Goal: Task Accomplishment & Management: Complete application form

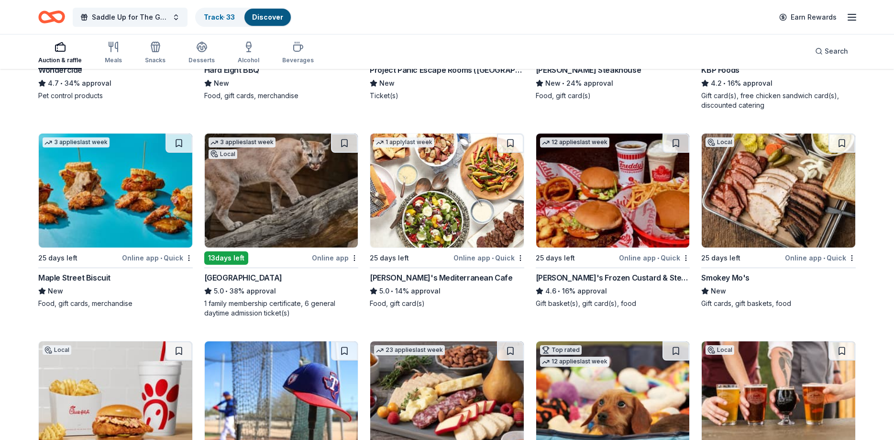
scroll to position [709, 0]
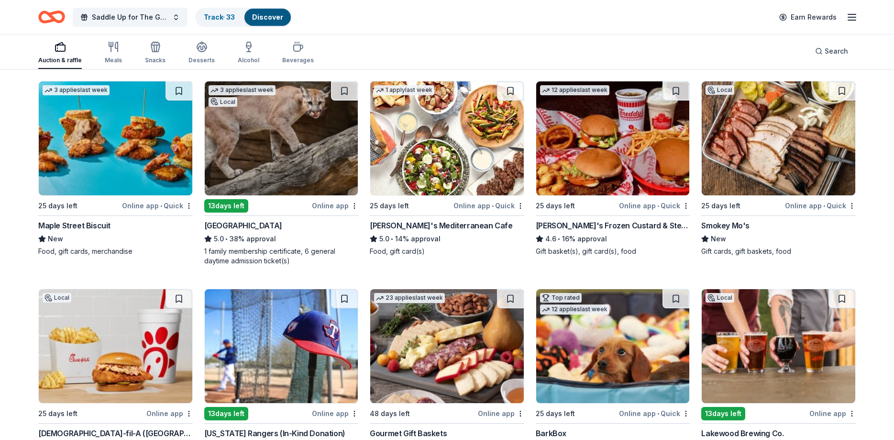
click at [806, 132] on img at bounding box center [779, 138] width 154 height 114
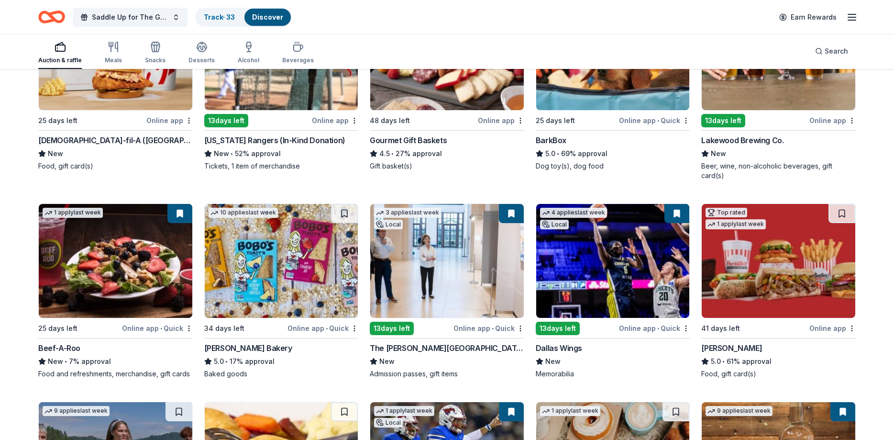
scroll to position [1051, 0]
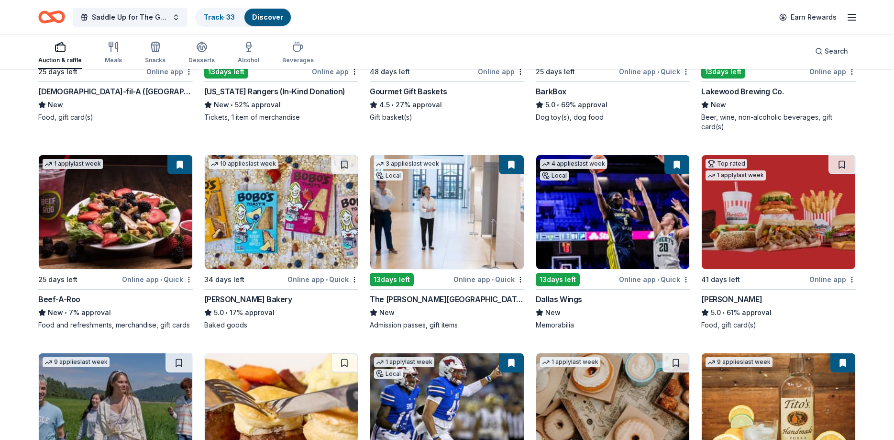
click at [273, 211] on img at bounding box center [282, 212] width 154 height 114
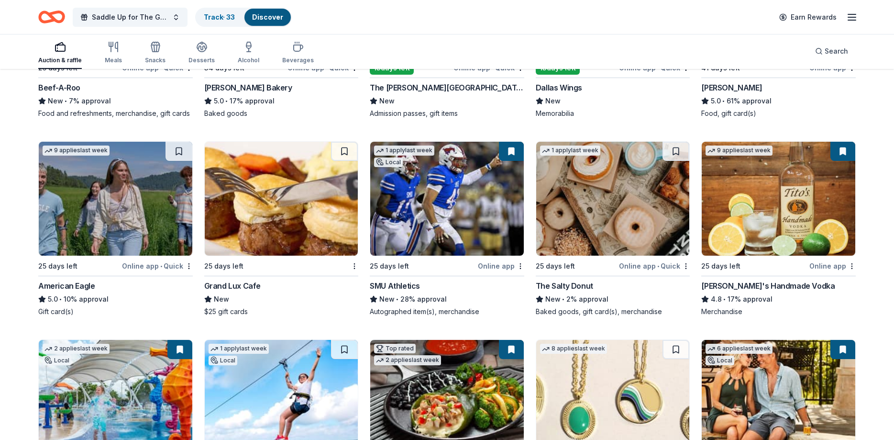
scroll to position [1246, 0]
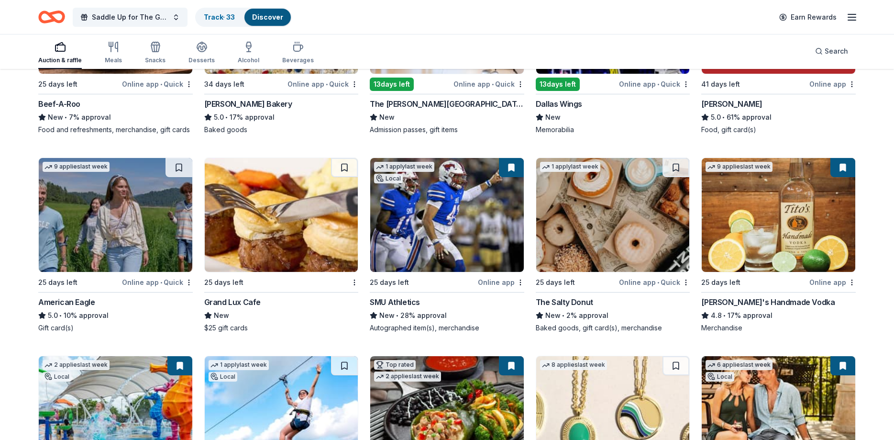
click at [645, 212] on img at bounding box center [613, 215] width 154 height 114
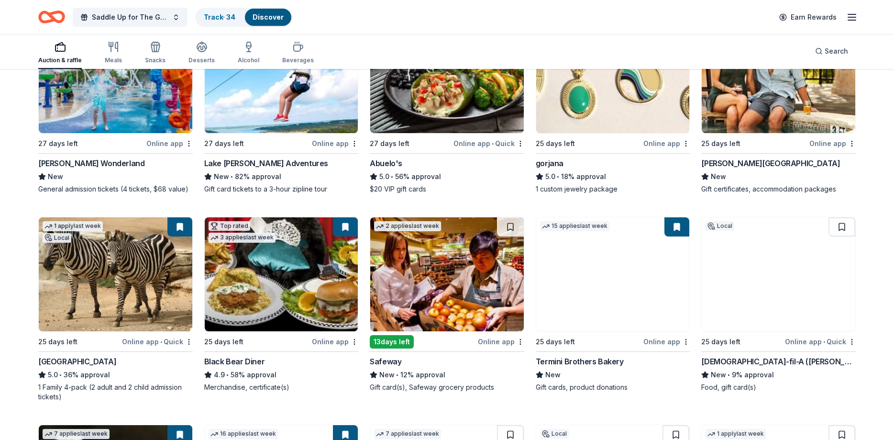
scroll to position [1587, 0]
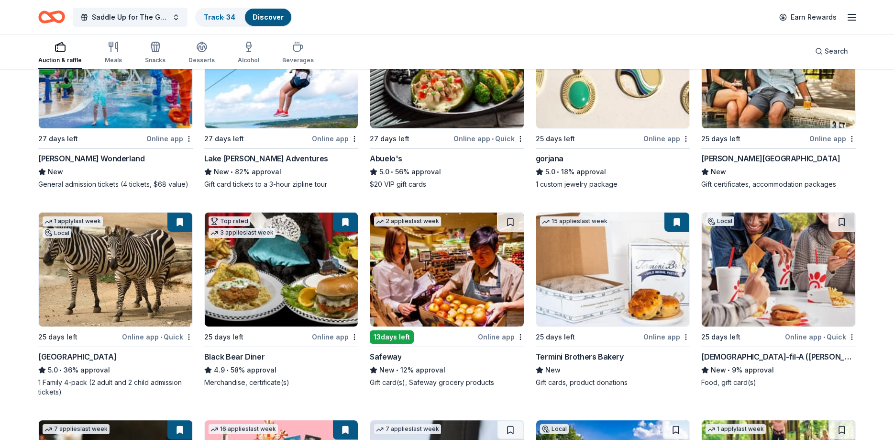
click at [177, 214] on button at bounding box center [180, 221] width 25 height 19
click at [180, 214] on button at bounding box center [180, 221] width 25 height 19
click at [115, 257] on img at bounding box center [116, 269] width 154 height 114
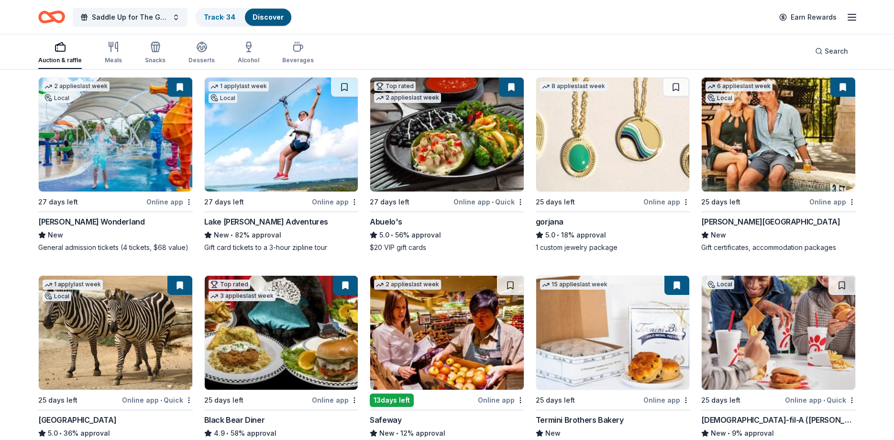
scroll to position [1490, 0]
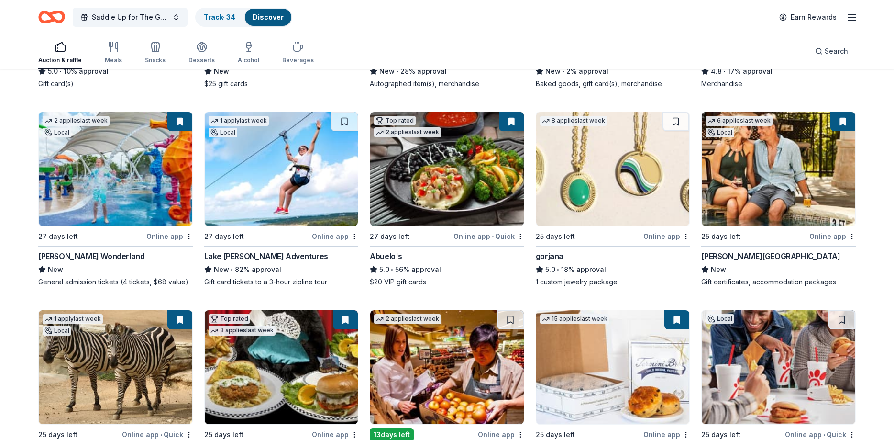
click at [142, 354] on img at bounding box center [116, 367] width 154 height 114
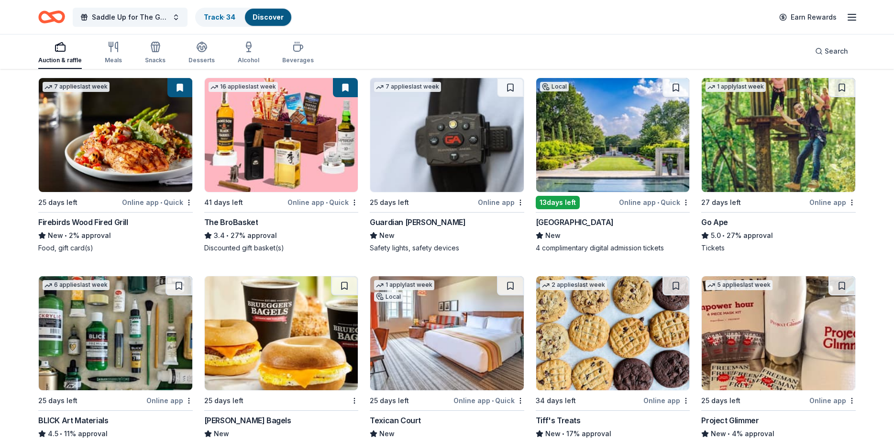
scroll to position [1929, 0]
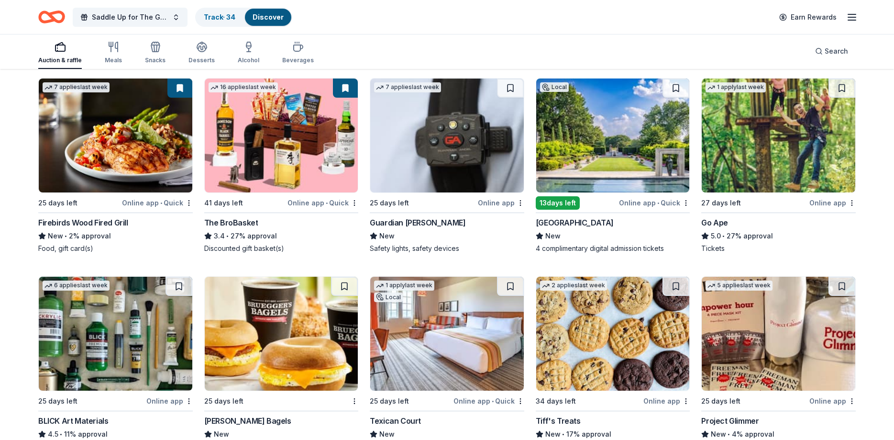
click at [337, 81] on button at bounding box center [345, 87] width 25 height 19
click at [260, 113] on img at bounding box center [282, 135] width 154 height 114
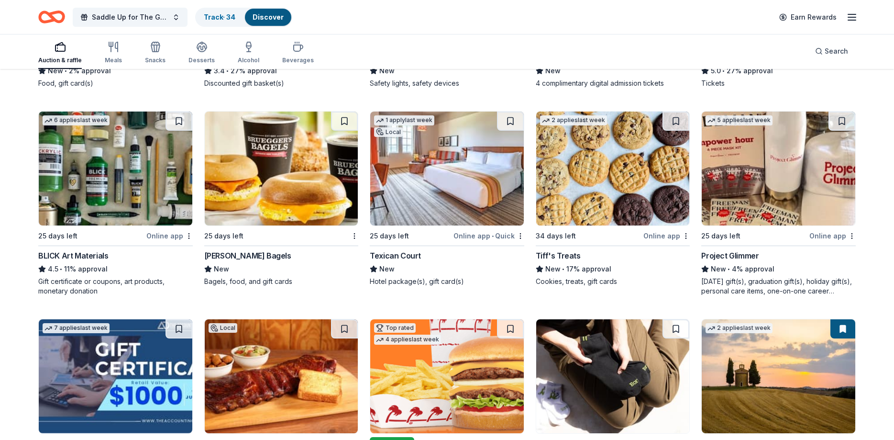
scroll to position [2076, 0]
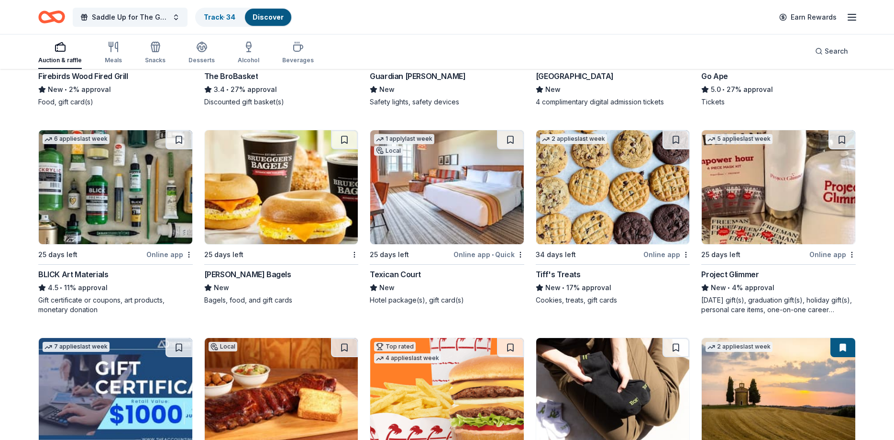
click at [272, 186] on img at bounding box center [282, 187] width 154 height 114
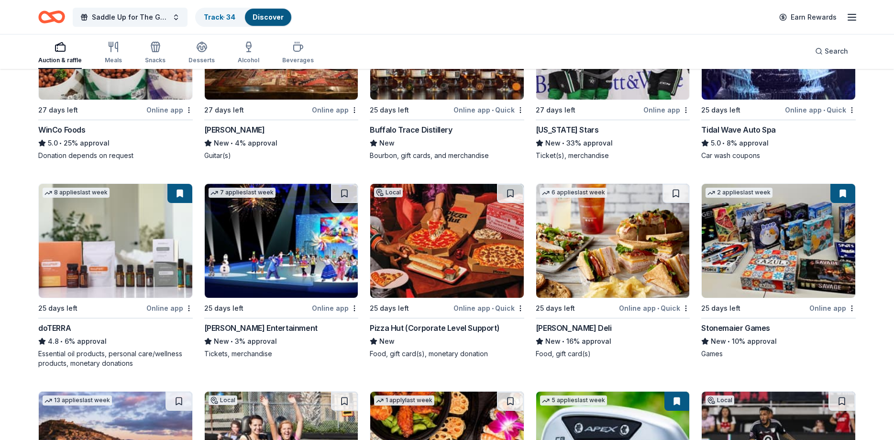
scroll to position [2860, 0]
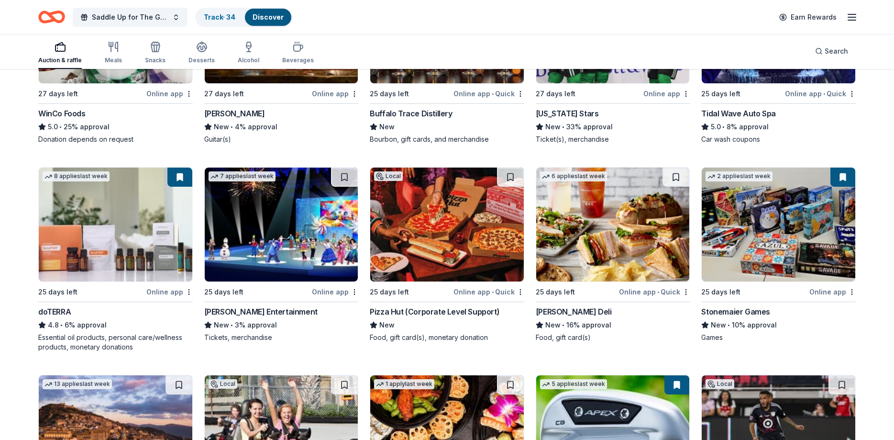
click at [627, 217] on img at bounding box center [613, 225] width 154 height 114
click at [504, 170] on button at bounding box center [510, 177] width 27 height 19
click at [450, 187] on img at bounding box center [447, 225] width 154 height 114
click at [343, 168] on button at bounding box center [344, 177] width 27 height 19
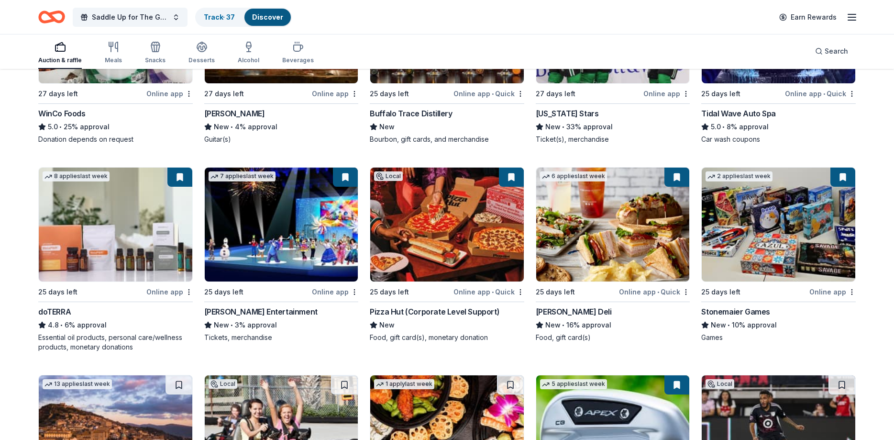
click at [343, 168] on button at bounding box center [345, 177] width 25 height 19
click at [266, 183] on img at bounding box center [282, 225] width 154 height 114
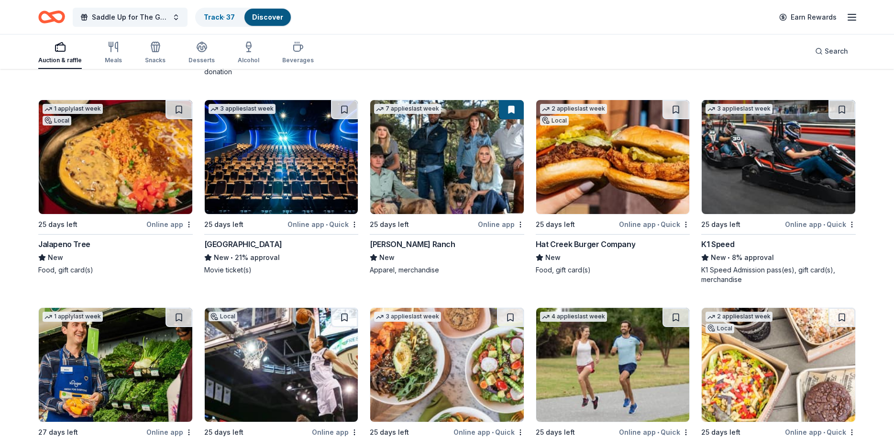
scroll to position [3559, 0]
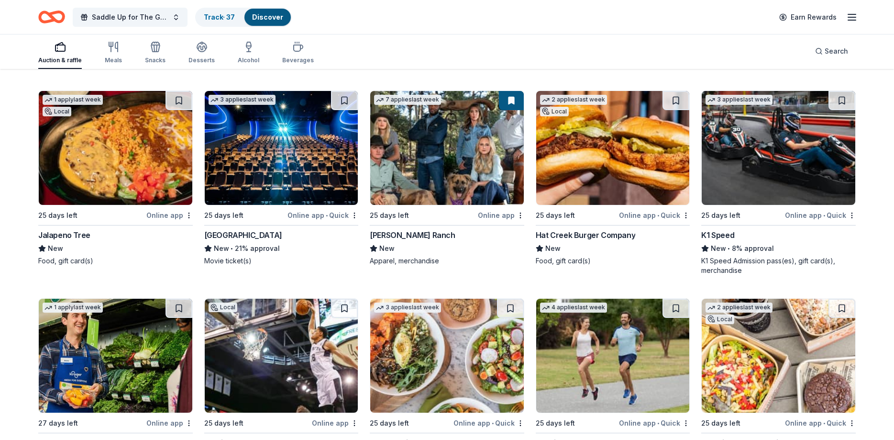
click at [590, 166] on img at bounding box center [613, 148] width 154 height 114
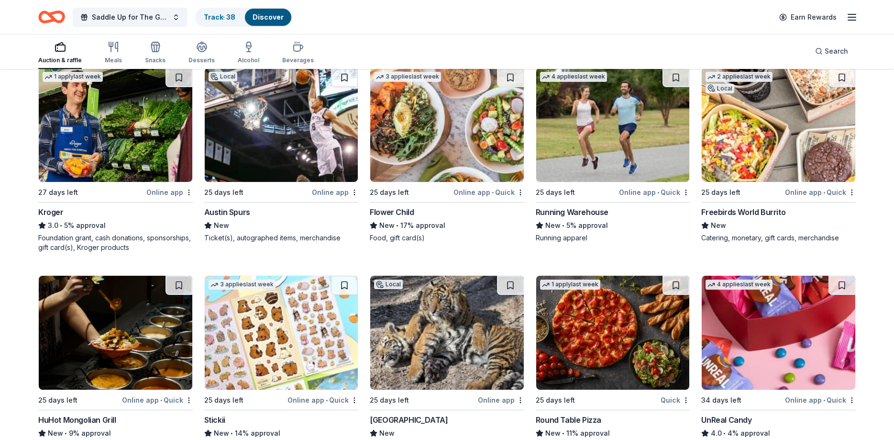
scroll to position [3779, 0]
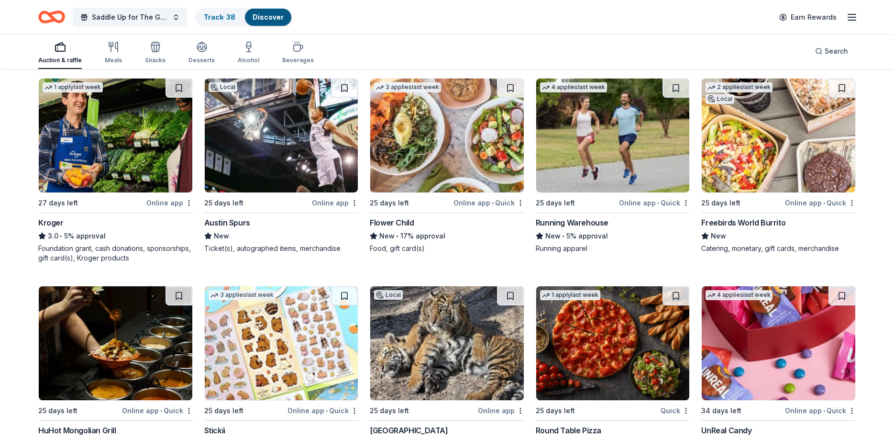
click at [454, 155] on img at bounding box center [447, 135] width 154 height 114
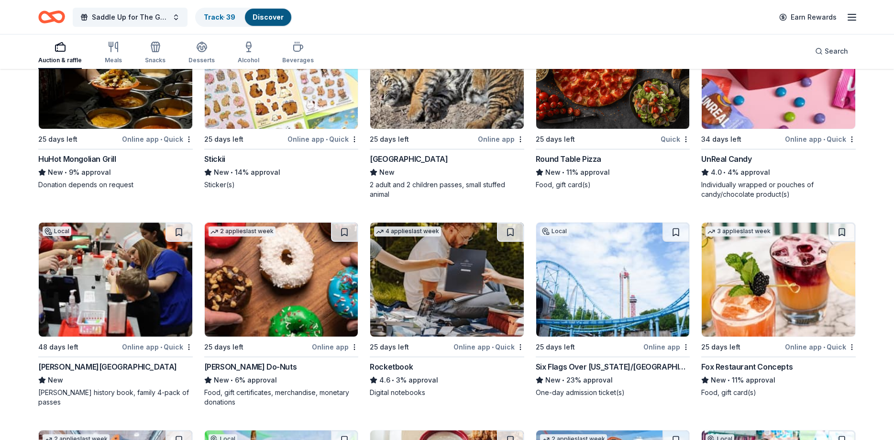
scroll to position [4072, 0]
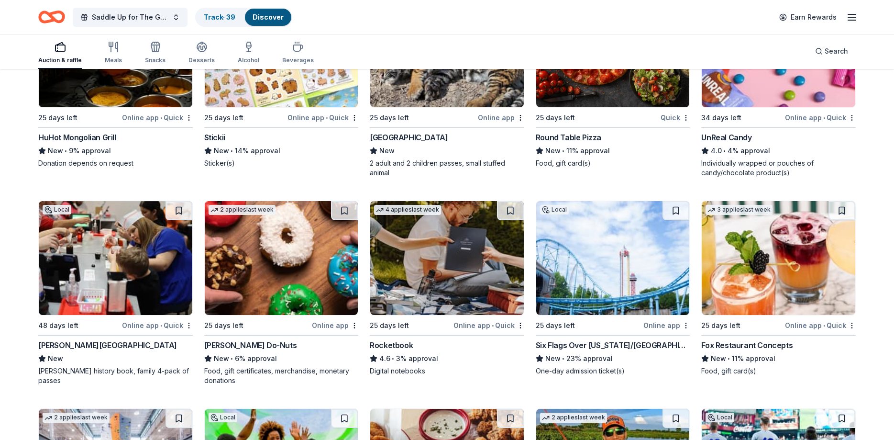
click at [756, 261] on img at bounding box center [779, 258] width 154 height 114
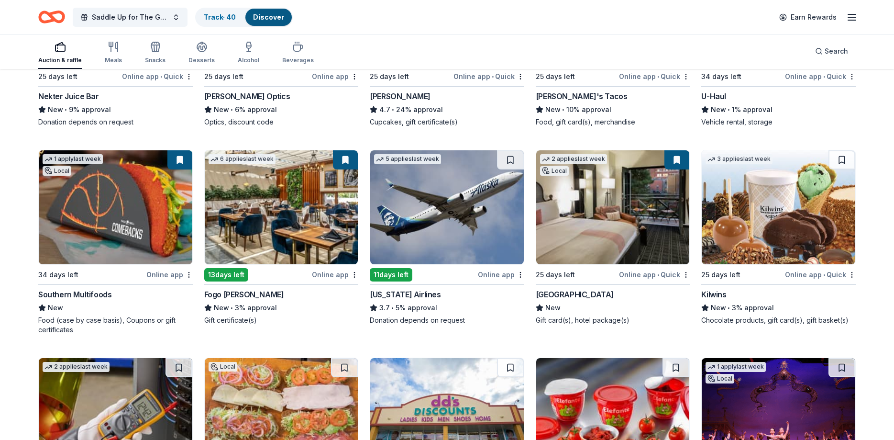
scroll to position [4738, 0]
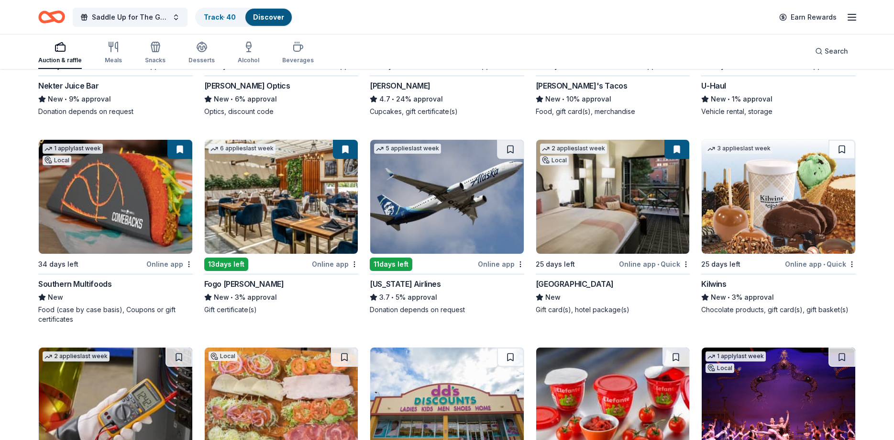
click at [422, 160] on img at bounding box center [447, 197] width 154 height 114
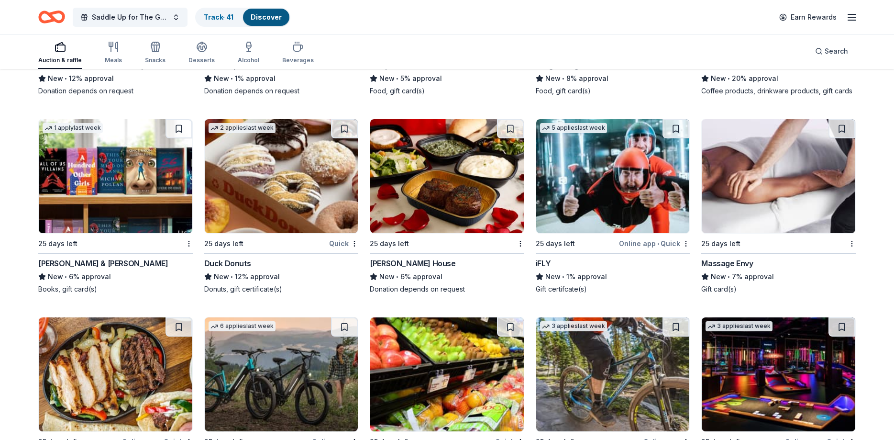
scroll to position [7200, 0]
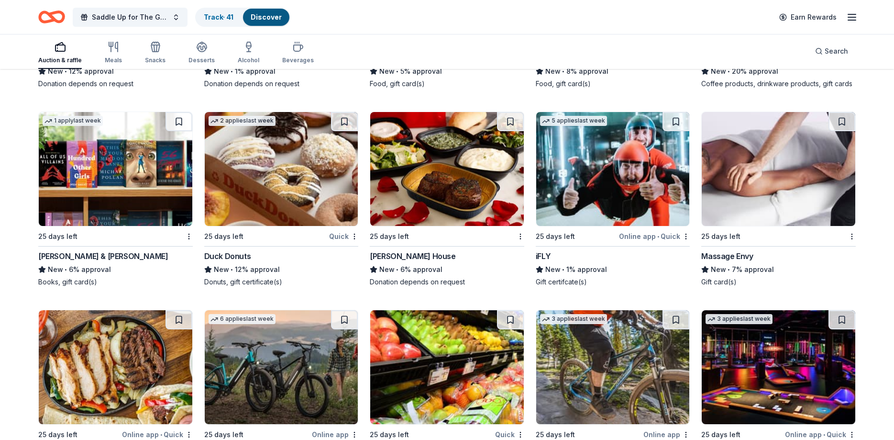
click at [414, 148] on img at bounding box center [447, 169] width 154 height 114
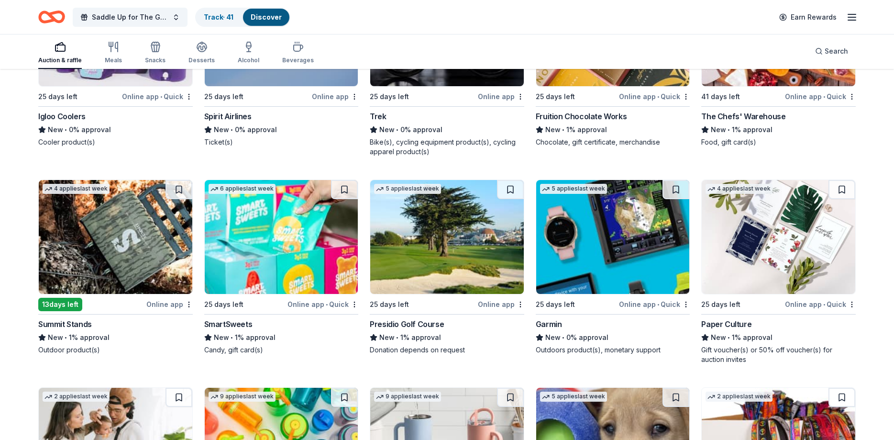
scroll to position [8771, 0]
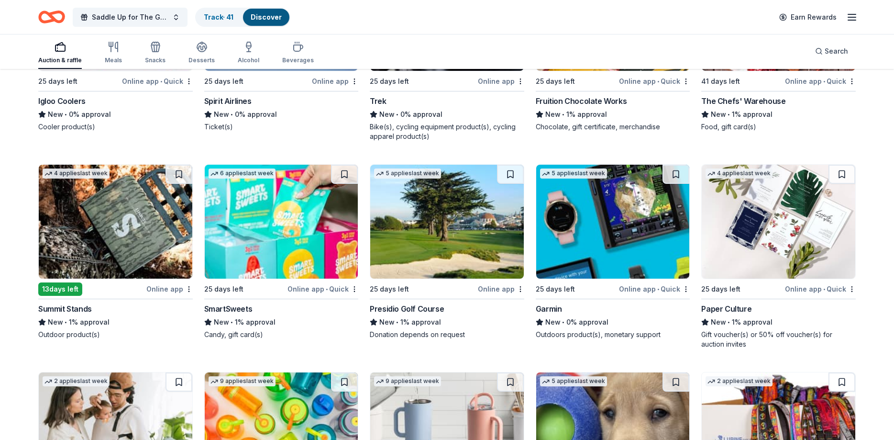
click at [452, 241] on img at bounding box center [447, 222] width 154 height 114
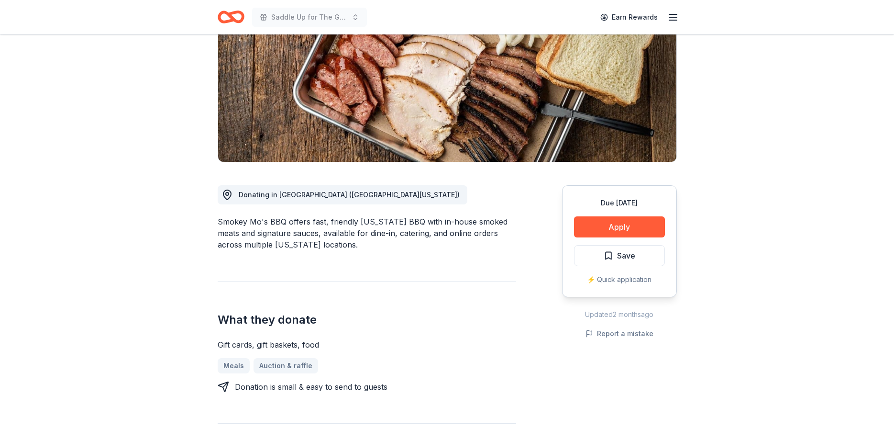
scroll to position [146, 0]
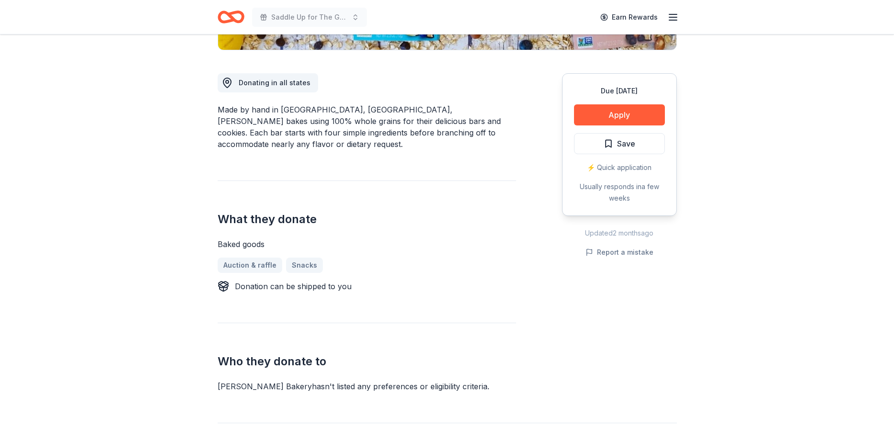
scroll to position [293, 0]
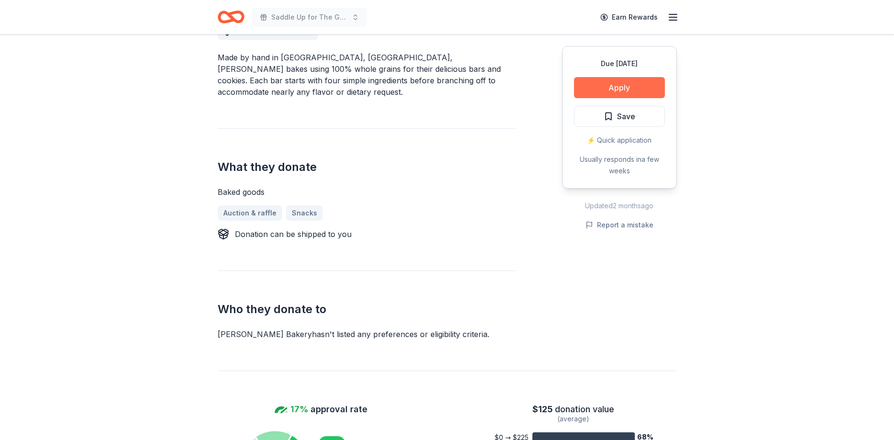
click at [582, 88] on button "Apply" at bounding box center [619, 87] width 91 height 21
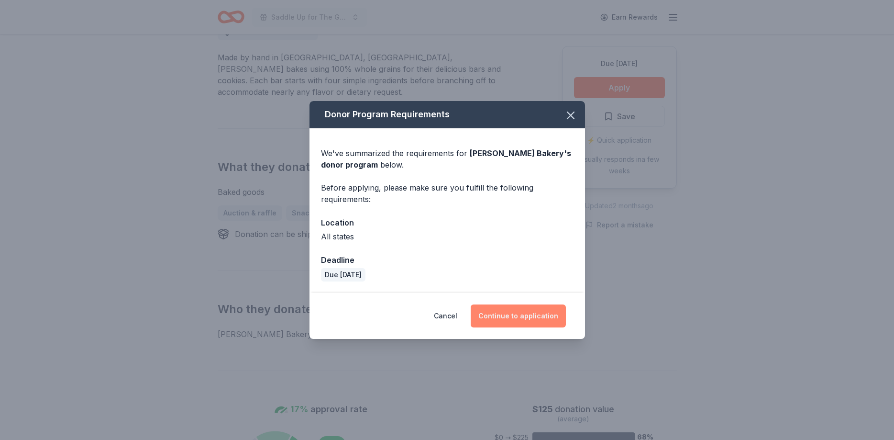
click at [514, 307] on button "Continue to application" at bounding box center [518, 315] width 95 height 23
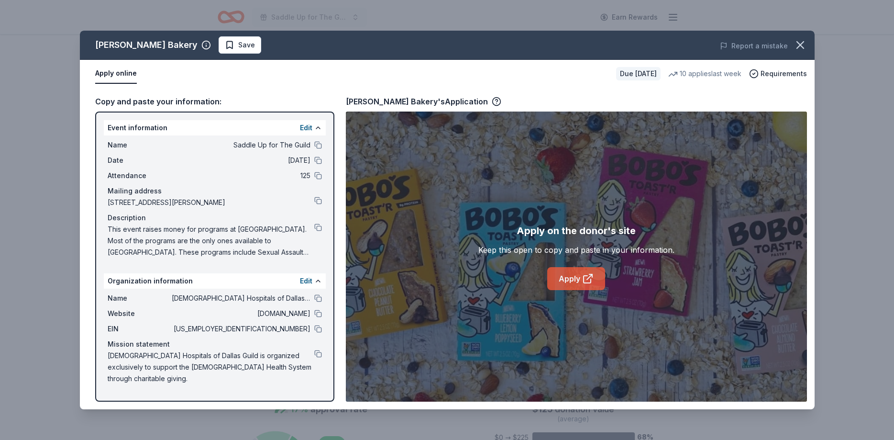
click at [560, 282] on link "Apply" at bounding box center [577, 278] width 58 height 23
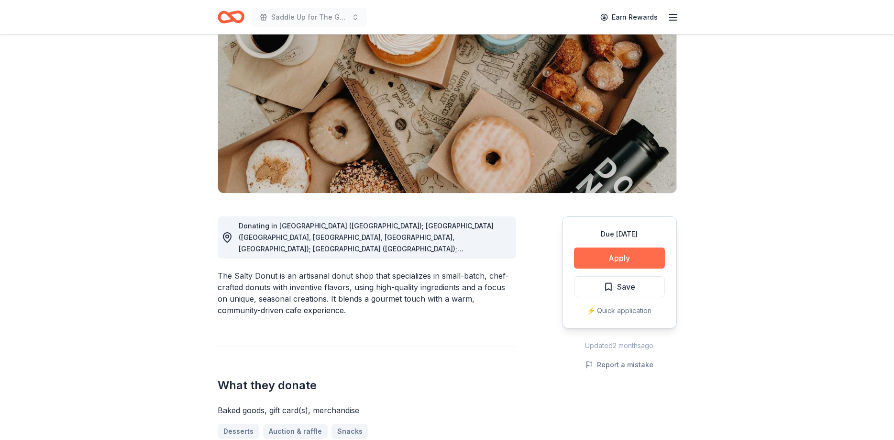
scroll to position [98, 0]
click at [615, 257] on button "Apply" at bounding box center [619, 257] width 91 height 21
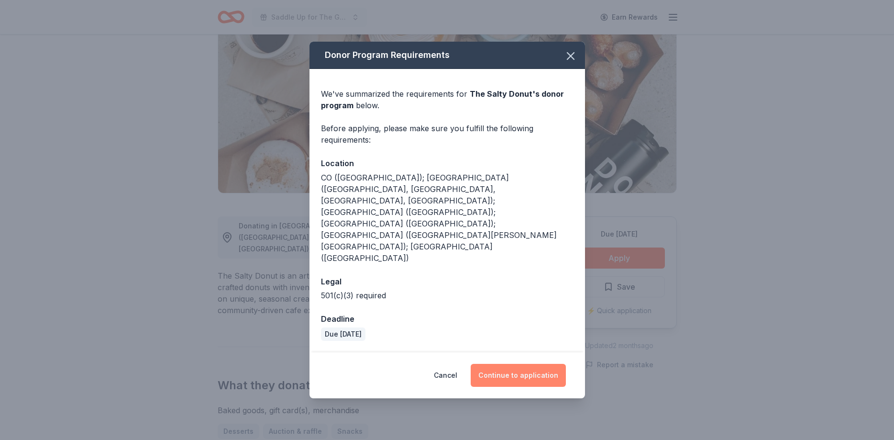
click at [536, 364] on button "Continue to application" at bounding box center [518, 375] width 95 height 23
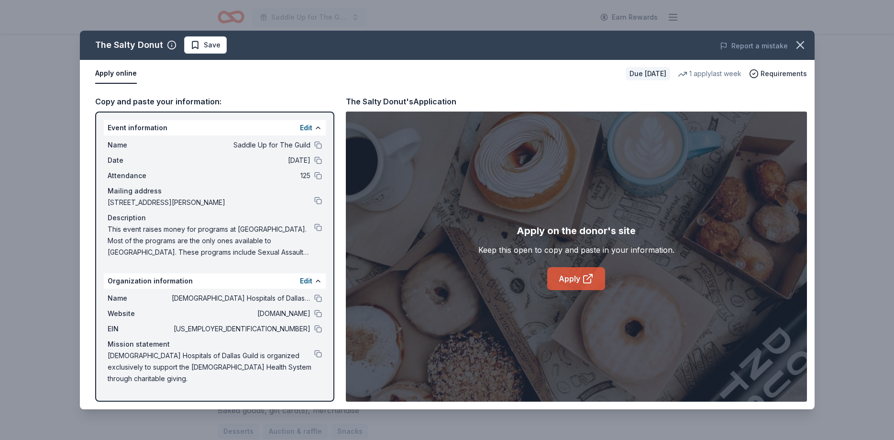
click at [576, 282] on link "Apply" at bounding box center [577, 278] width 58 height 23
click at [202, 45] on span "Save" at bounding box center [205, 44] width 30 height 11
click at [210, 45] on html "Saddle Up for The Guild Earn Rewards Due in 25 days Share The Salty Donut New 1…" at bounding box center [447, 220] width 894 height 440
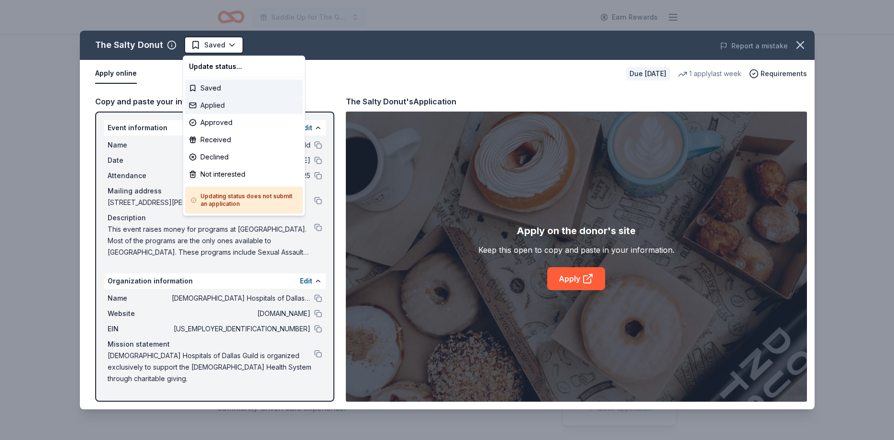
click at [220, 109] on div "Applied" at bounding box center [244, 105] width 118 height 17
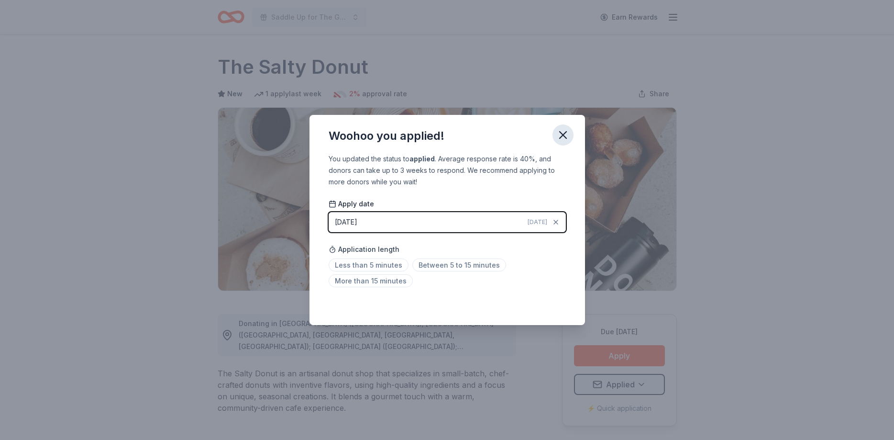
click at [564, 130] on icon "button" at bounding box center [563, 134] width 13 height 13
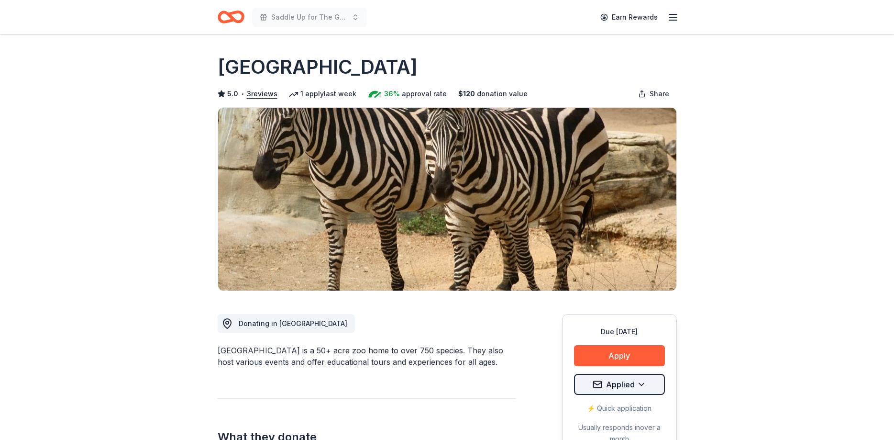
click at [602, 381] on html "Saddle Up for The Guild Earn Rewards Due in 25 days Share San Antonio Zoo 5.0 •…" at bounding box center [447, 220] width 894 height 440
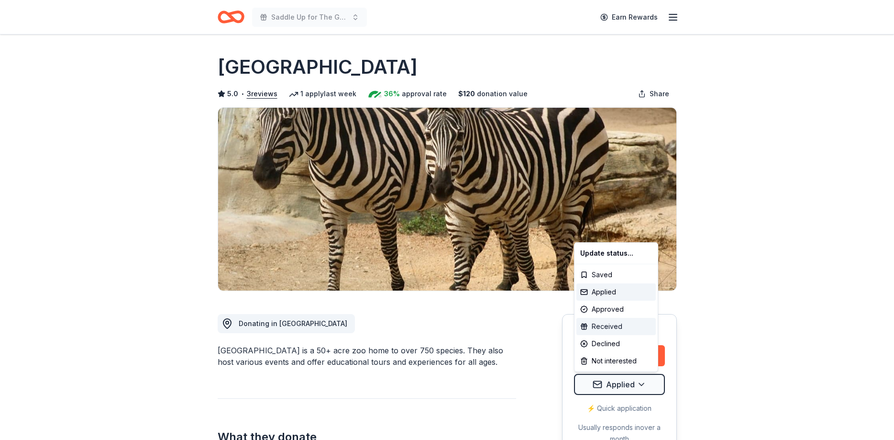
click at [596, 328] on div "Received" at bounding box center [616, 326] width 79 height 17
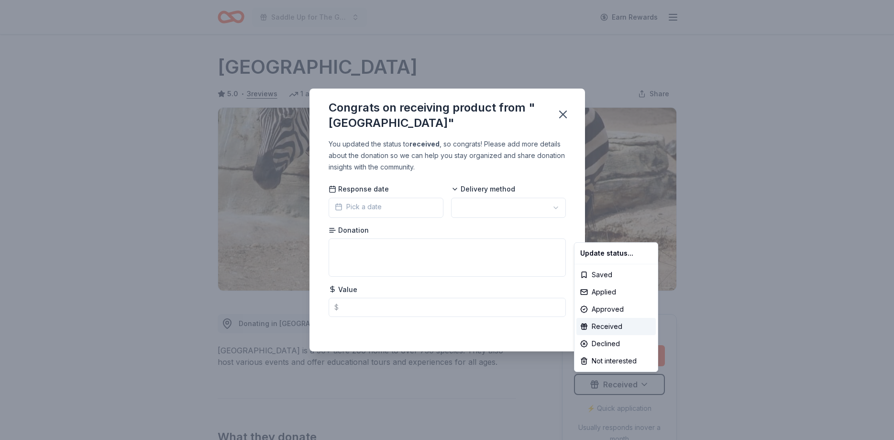
click at [369, 202] on html "Saddle Up for The Guild Earn Rewards Due in 25 days Share San Antonio Zoo 5.0 •…" at bounding box center [447, 220] width 894 height 440
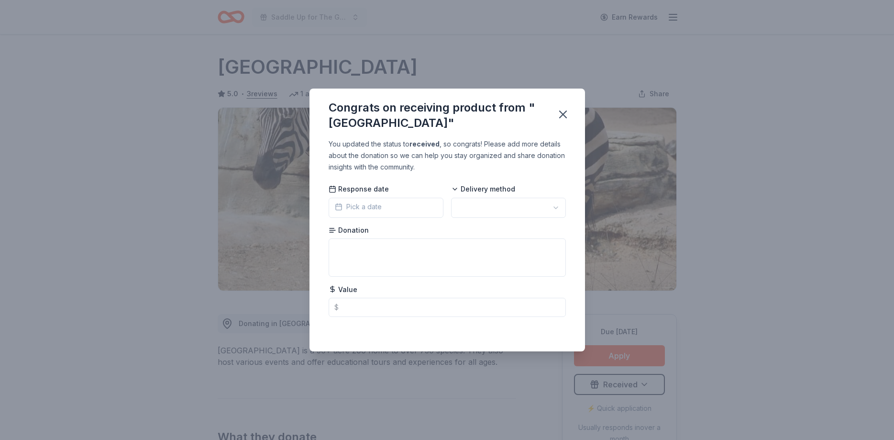
click at [370, 207] on span "Pick a date" at bounding box center [358, 206] width 47 height 11
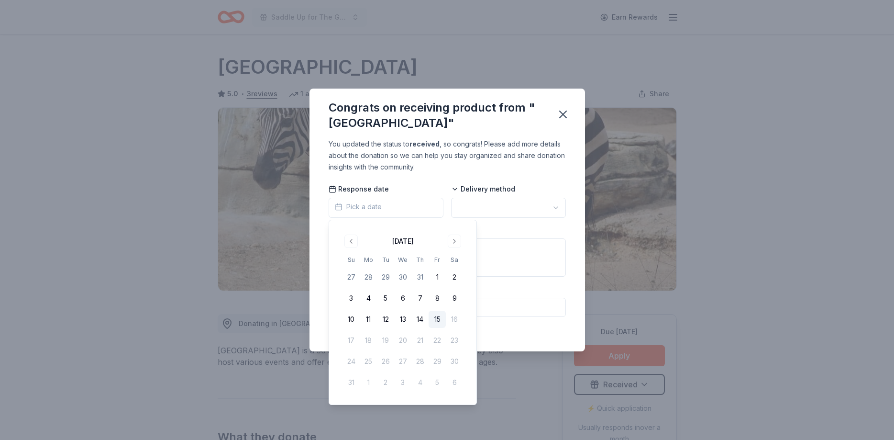
click at [439, 318] on button "15" at bounding box center [437, 319] width 17 height 17
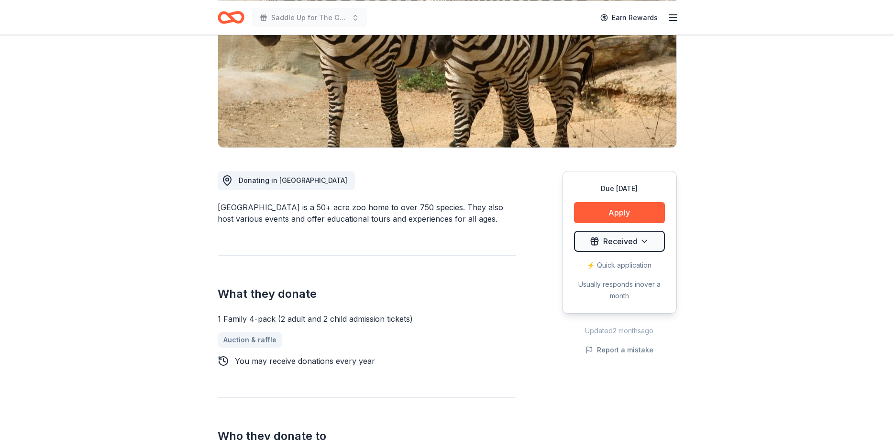
scroll to position [146, 0]
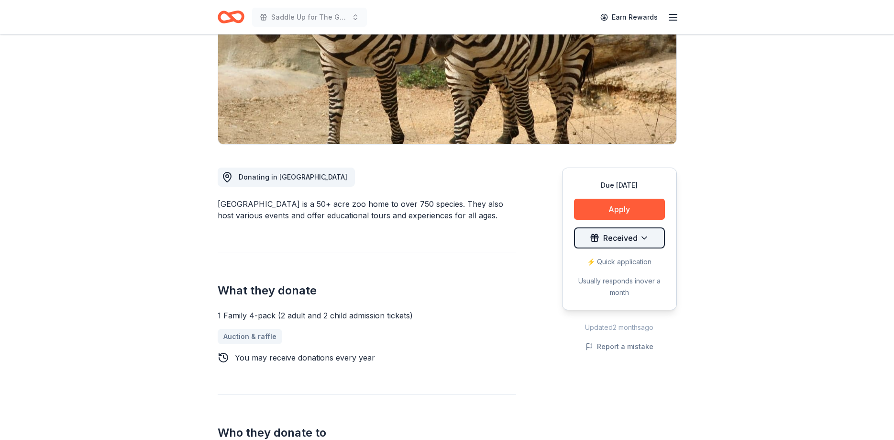
click at [608, 242] on html "Saddle Up for The Guild Earn Rewards Due [DATE] Share [GEOGRAPHIC_DATA] 5.0 • 3…" at bounding box center [447, 74] width 894 height 440
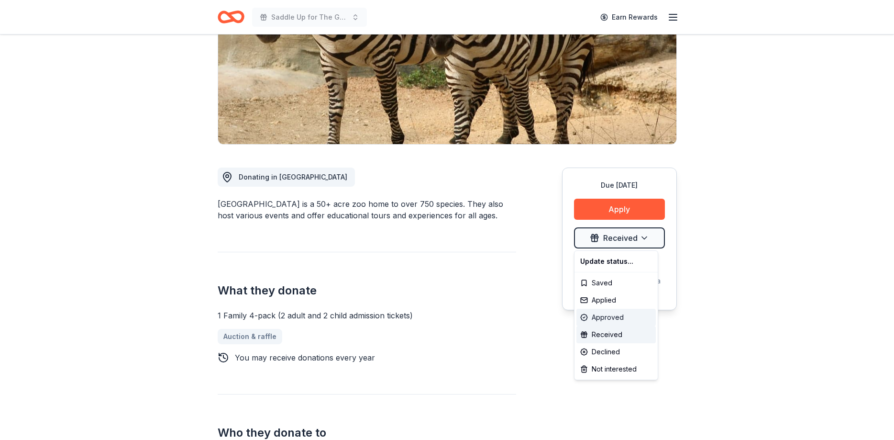
click at [600, 319] on div "Approved" at bounding box center [616, 317] width 79 height 17
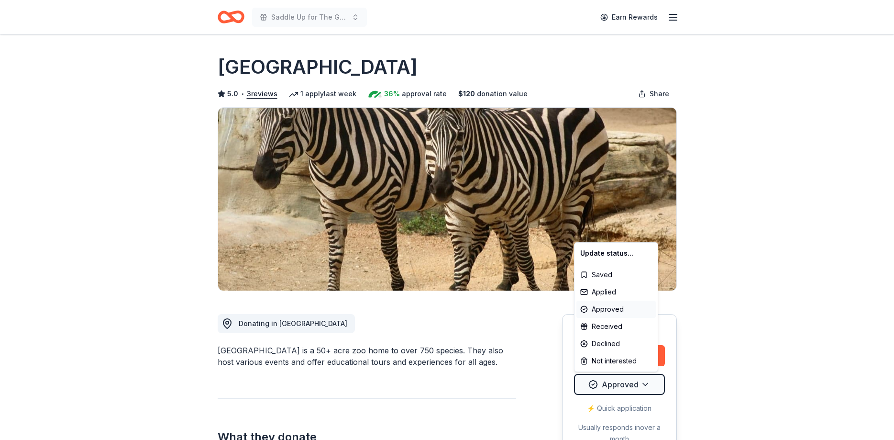
scroll to position [0, 0]
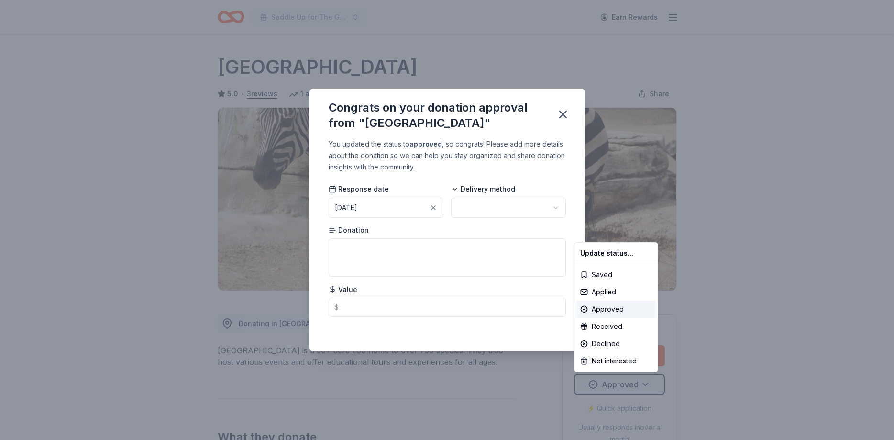
click at [466, 203] on html "Saddle Up for The Guild Earn Rewards Due in 25 days Share San Antonio Zoo 5.0 •…" at bounding box center [447, 220] width 894 height 440
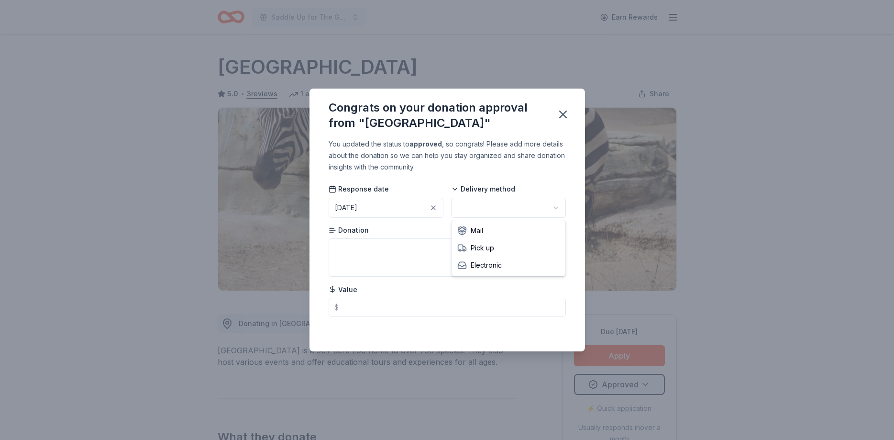
click at [466, 203] on html "Saddle Up for The Guild Earn Rewards Due in 25 days Share San Antonio Zoo 5.0 •…" at bounding box center [447, 220] width 894 height 440
click at [389, 256] on textarea at bounding box center [447, 257] width 237 height 38
type textarea "4 Tickets"
type input "160.00"
click at [565, 109] on icon "button" at bounding box center [563, 114] width 13 height 13
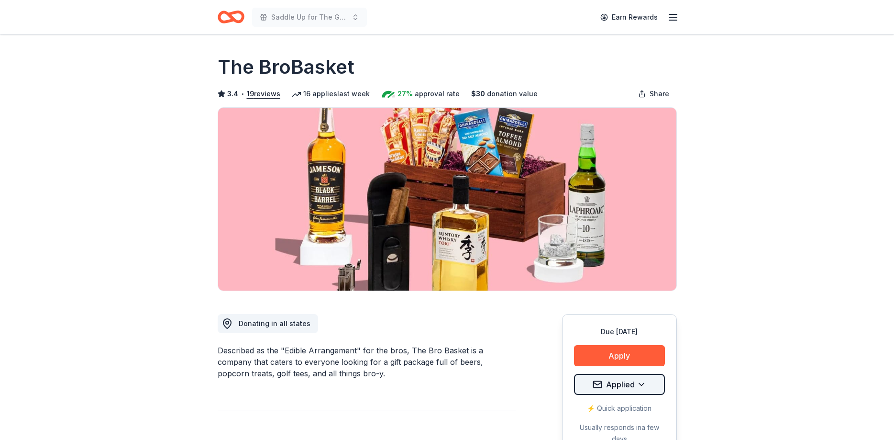
click at [609, 385] on html "Saddle Up for The Guild Earn Rewards Due [DATE] Share The BroBasket 3.4 • 19 re…" at bounding box center [447, 220] width 894 height 440
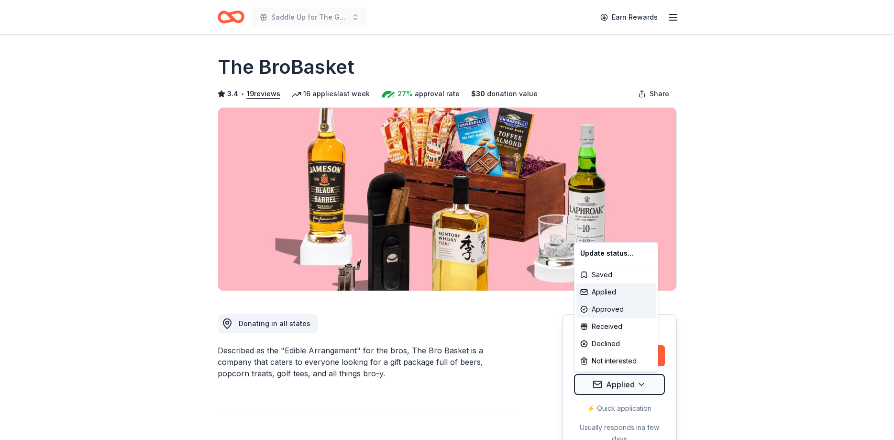
click at [603, 312] on div "Approved" at bounding box center [616, 309] width 79 height 17
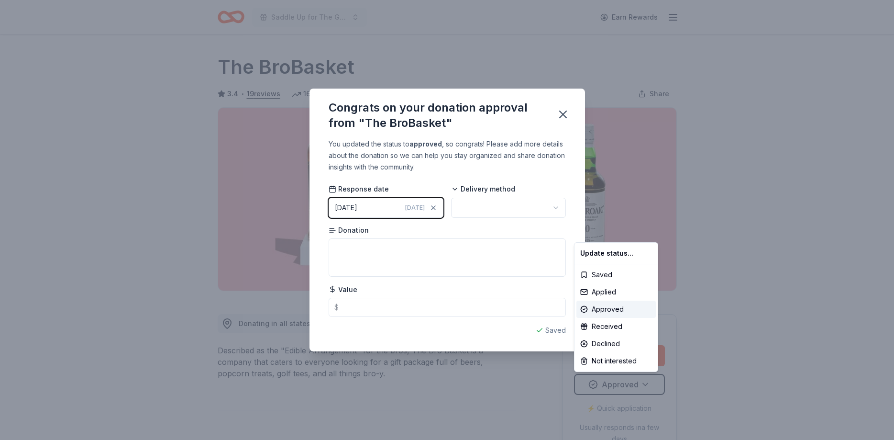
click at [512, 205] on html "Saddle Up for The Guild Earn Rewards Due in 41 days Share The BroBasket 3.4 • 1…" at bounding box center [447, 220] width 894 height 440
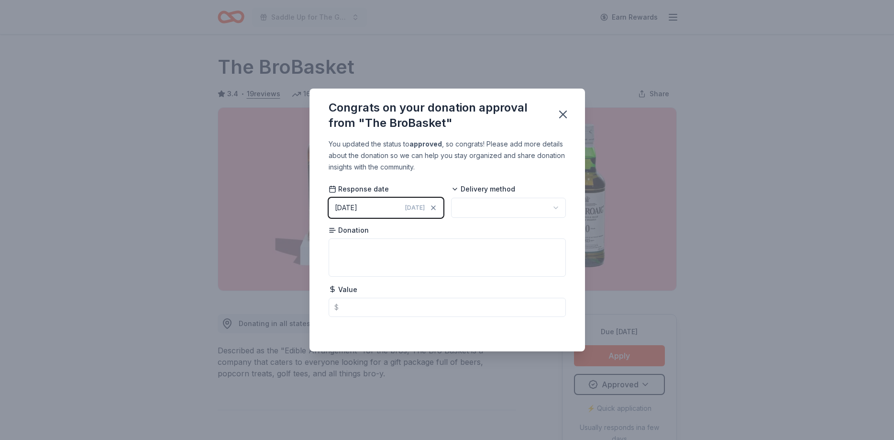
click at [502, 206] on html "Saddle Up for The Guild Earn Rewards Due in 41 days Share The BroBasket 3.4 • 1…" at bounding box center [447, 220] width 894 height 440
click at [351, 258] on textarea at bounding box center [447, 257] width 237 height 38
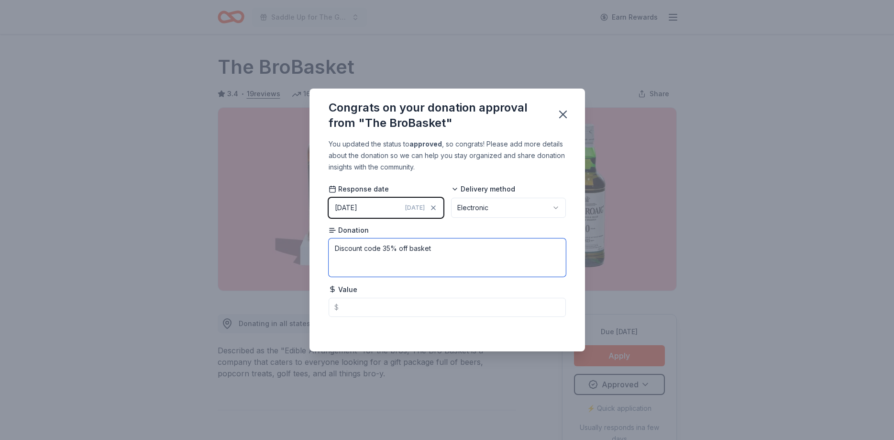
type textarea "Discount code 35% off basket"
drag, startPoint x: 457, startPoint y: 350, endPoint x: 461, endPoint y: 329, distance: 21.5
click at [457, 345] on div "You updated the status to approved , so congrats! Please add more details about…" at bounding box center [448, 244] width 276 height 213
click at [574, 109] on div "Congrats on your donation approval from "The BroBasket"" at bounding box center [448, 114] width 276 height 50
click at [562, 112] on icon "button" at bounding box center [563, 114] width 13 height 13
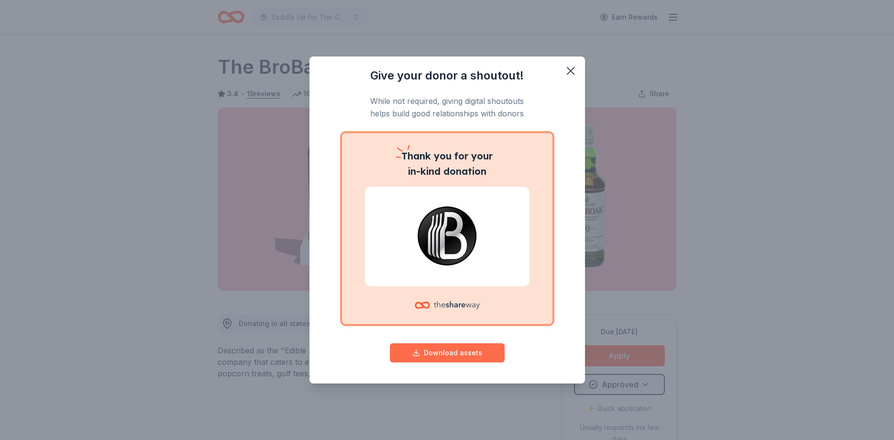
click at [448, 354] on button "Download assets" at bounding box center [447, 352] width 115 height 19
click at [849, 291] on div "Give your donor a shoutout! While not required, giving digital shoutouts helps …" at bounding box center [447, 220] width 894 height 440
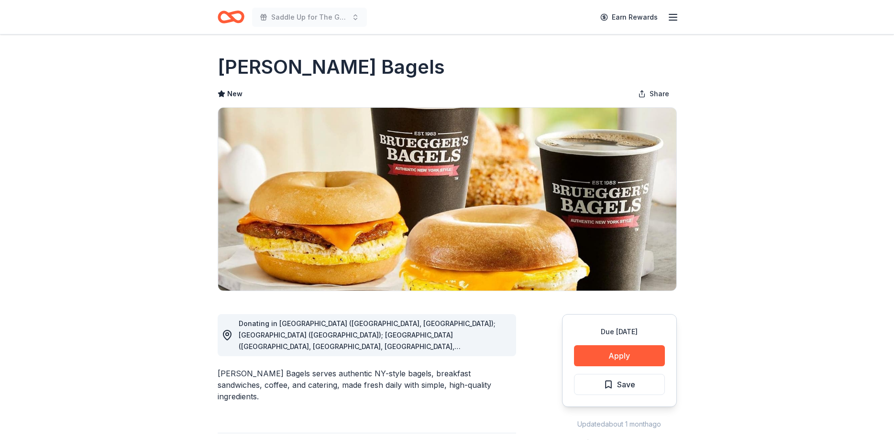
click at [439, 341] on div "Donating in [GEOGRAPHIC_DATA] ([GEOGRAPHIC_DATA], [GEOGRAPHIC_DATA]); [GEOGRAPH…" at bounding box center [374, 335] width 270 height 34
click at [666, 353] on div "Due [DATE] Apply Save" at bounding box center [619, 360] width 115 height 93
click at [630, 355] on button "Apply" at bounding box center [619, 355] width 91 height 21
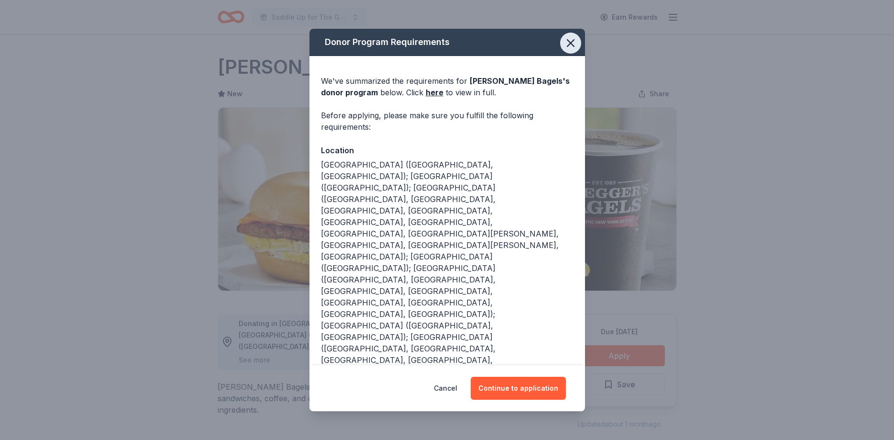
click at [571, 48] on icon "button" at bounding box center [570, 42] width 13 height 13
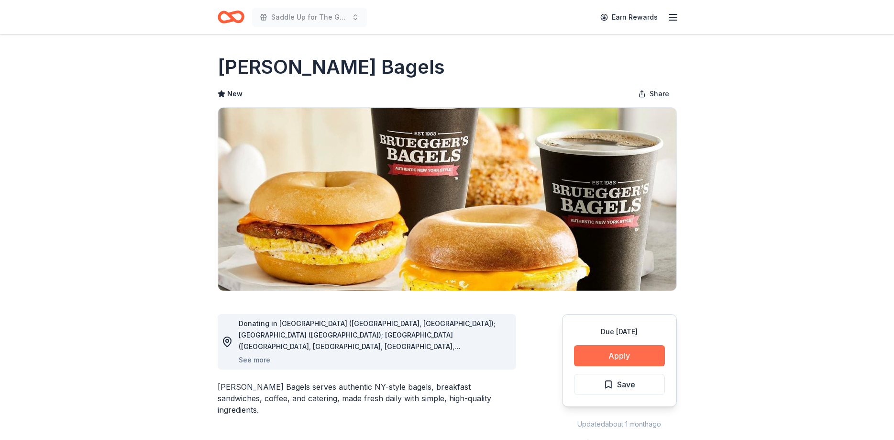
click at [604, 353] on button "Apply" at bounding box center [619, 355] width 91 height 21
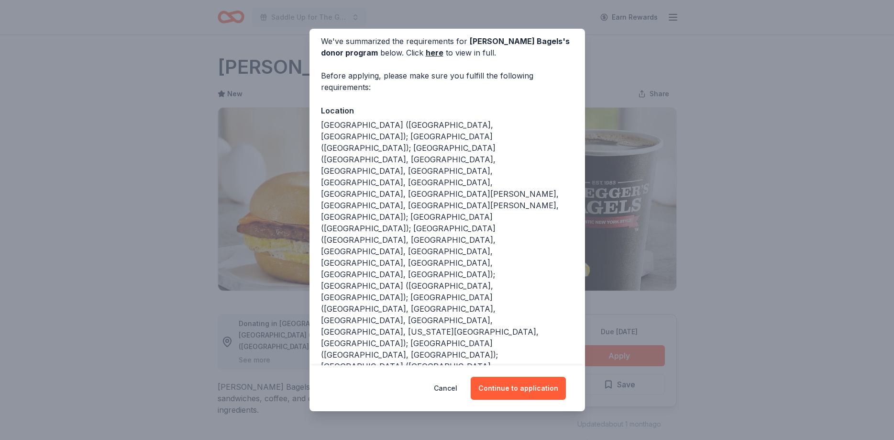
scroll to position [56, 0]
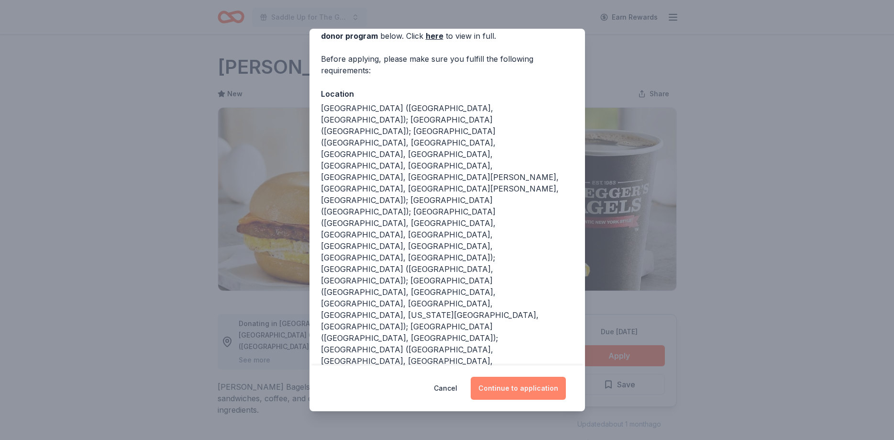
click at [513, 388] on button "Continue to application" at bounding box center [518, 388] width 95 height 23
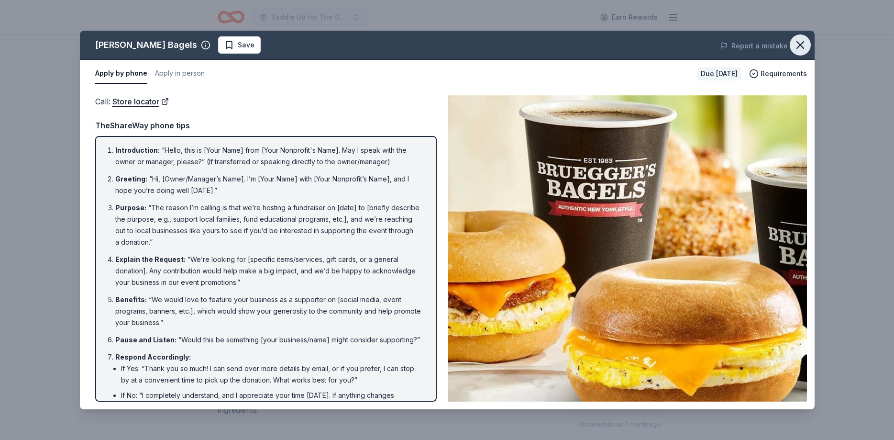
click at [803, 42] on icon "button" at bounding box center [800, 45] width 7 height 7
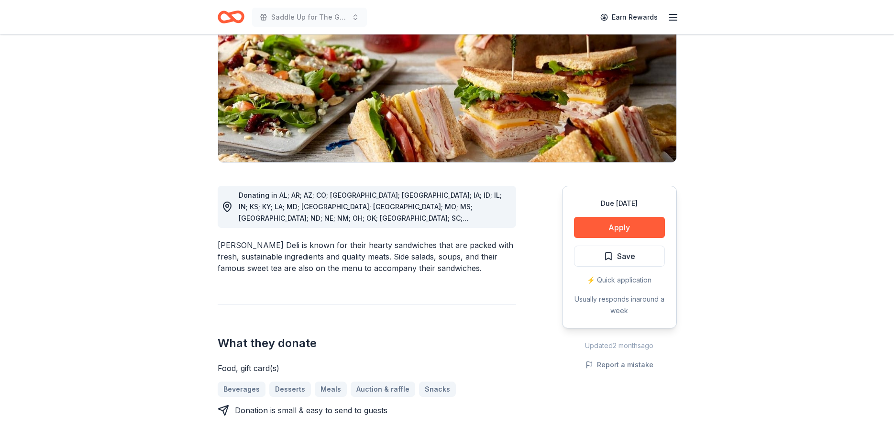
scroll to position [146, 0]
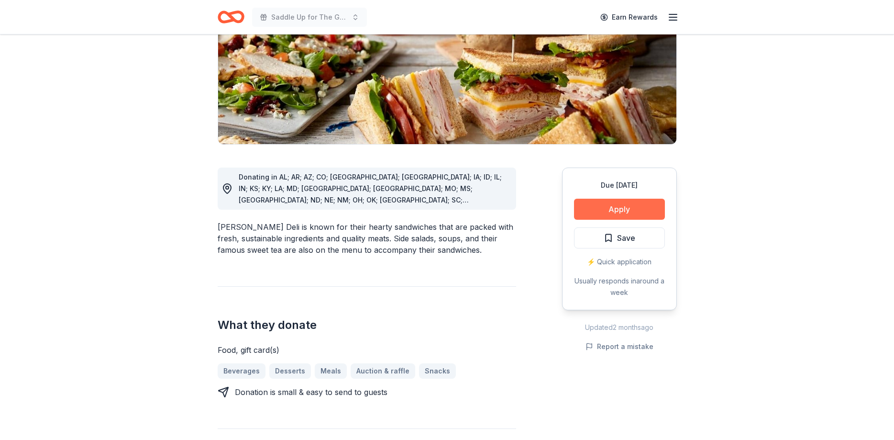
click at [598, 206] on button "Apply" at bounding box center [619, 209] width 91 height 21
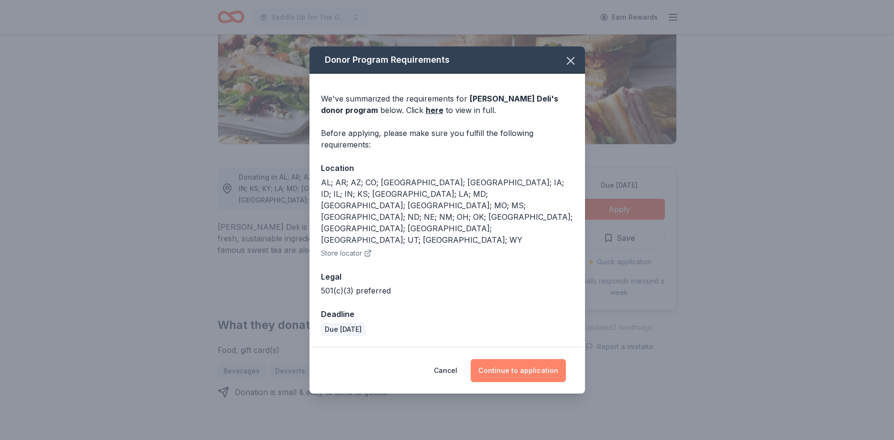
click at [531, 359] on button "Continue to application" at bounding box center [518, 370] width 95 height 23
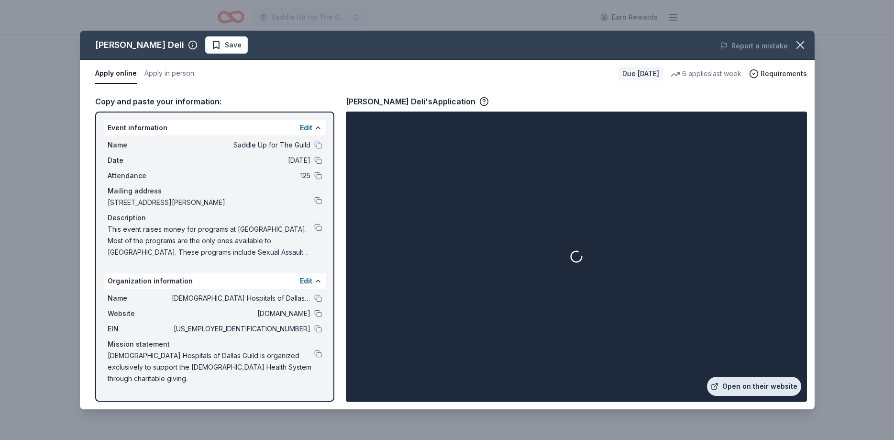
click at [747, 385] on link "Open on their website" at bounding box center [754, 386] width 94 height 19
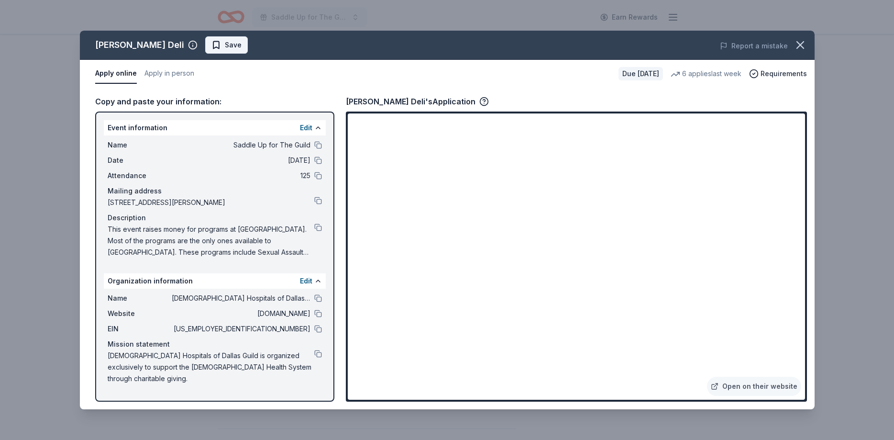
click at [212, 47] on span "Save" at bounding box center [227, 44] width 30 height 11
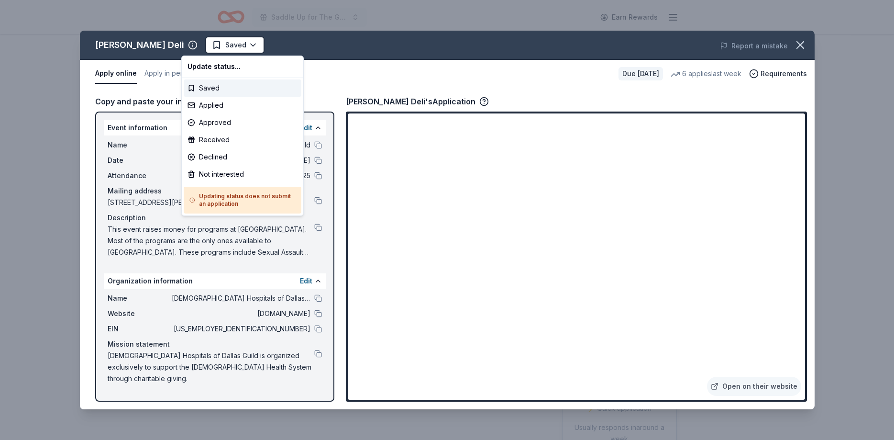
click at [197, 47] on html "Saddle Up for The Guild Earn Rewards Due [DATE] Share [PERSON_NAME] Deli New 6 …" at bounding box center [447, 220] width 894 height 440
click at [222, 104] on div "Applied" at bounding box center [243, 105] width 118 height 17
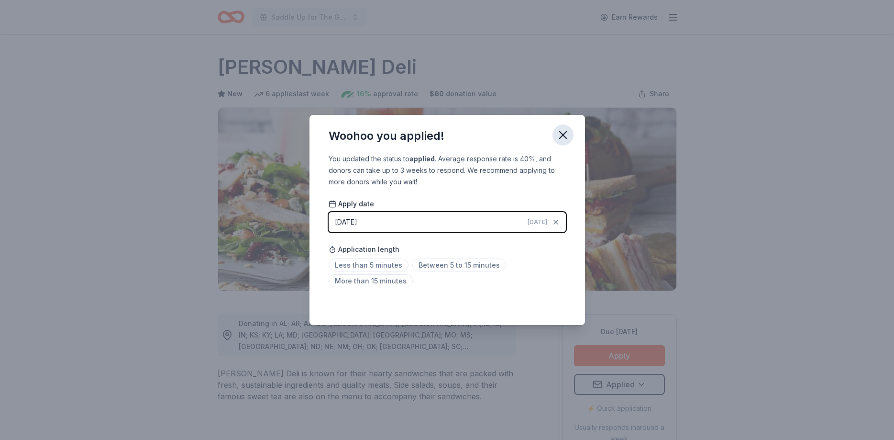
click at [570, 134] on button "button" at bounding box center [563, 134] width 21 height 21
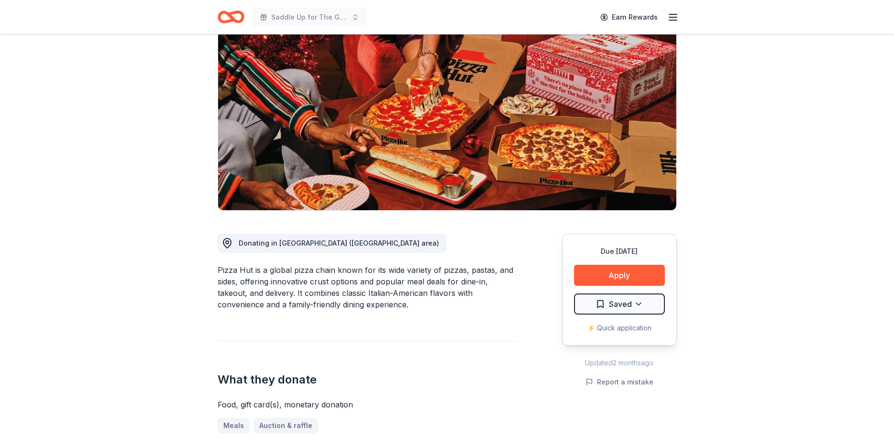
scroll to position [98, 0]
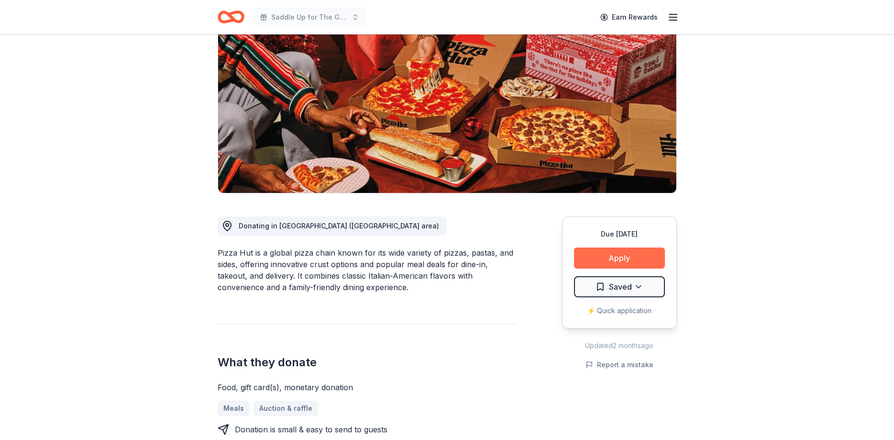
click at [614, 253] on button "Apply" at bounding box center [619, 257] width 91 height 21
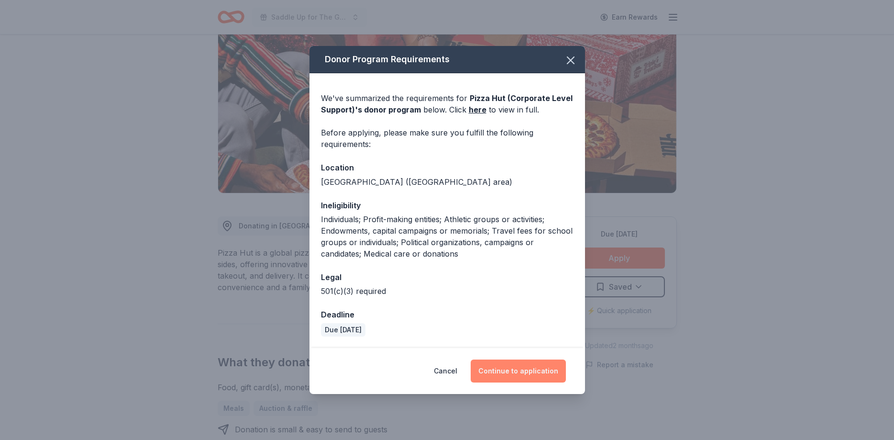
click at [499, 373] on button "Continue to application" at bounding box center [518, 370] width 95 height 23
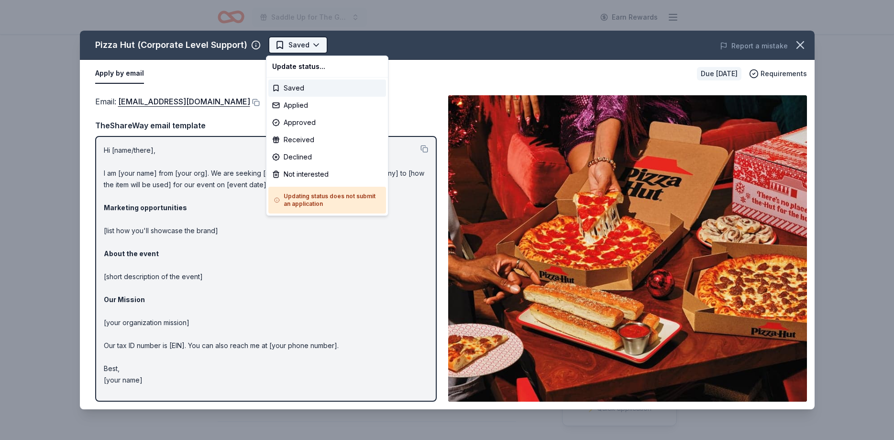
scroll to position [0, 0]
click at [303, 42] on html "Saddle Up for The Guild Earn Rewards Due [DATE] Share Pizza Hut (Corporate Leve…" at bounding box center [447, 220] width 894 height 440
click at [299, 105] on div "Applied" at bounding box center [327, 105] width 118 height 17
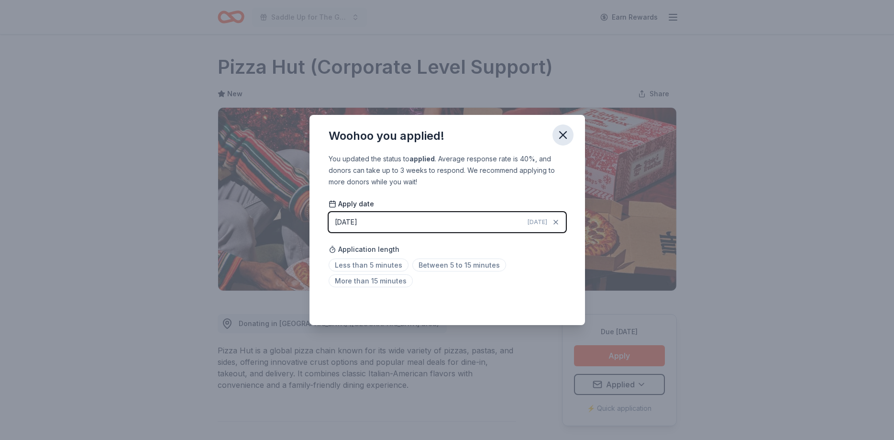
click at [561, 139] on icon "button" at bounding box center [563, 134] width 13 height 13
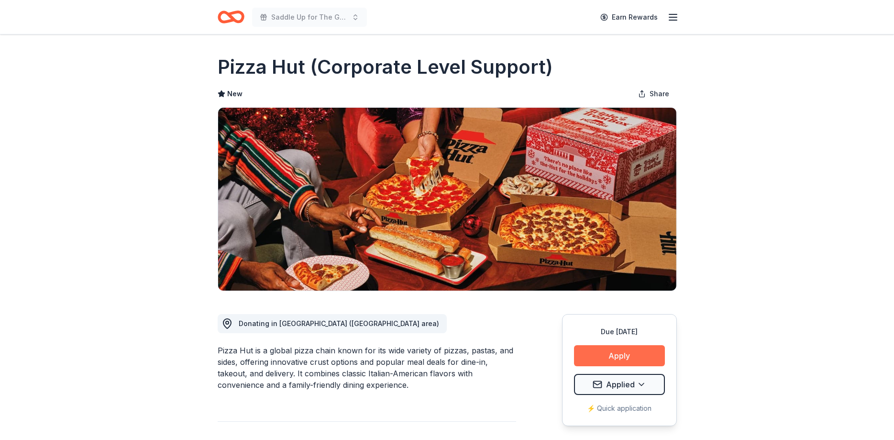
click at [606, 361] on button "Apply" at bounding box center [619, 355] width 91 height 21
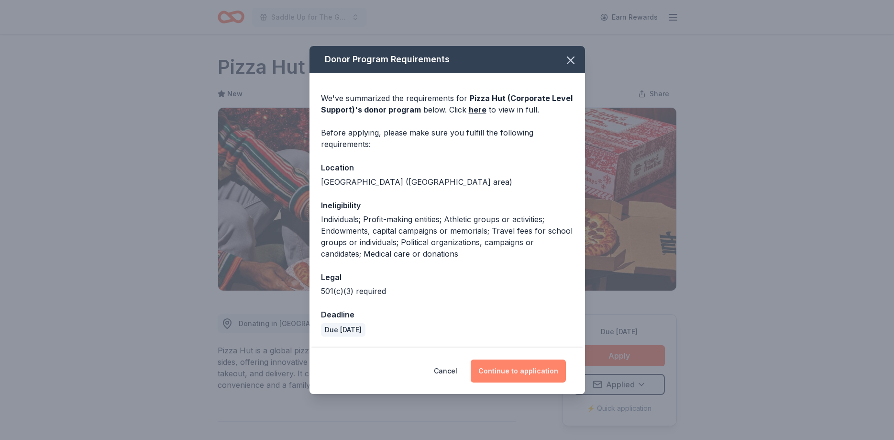
click at [495, 372] on button "Continue to application" at bounding box center [518, 370] width 95 height 23
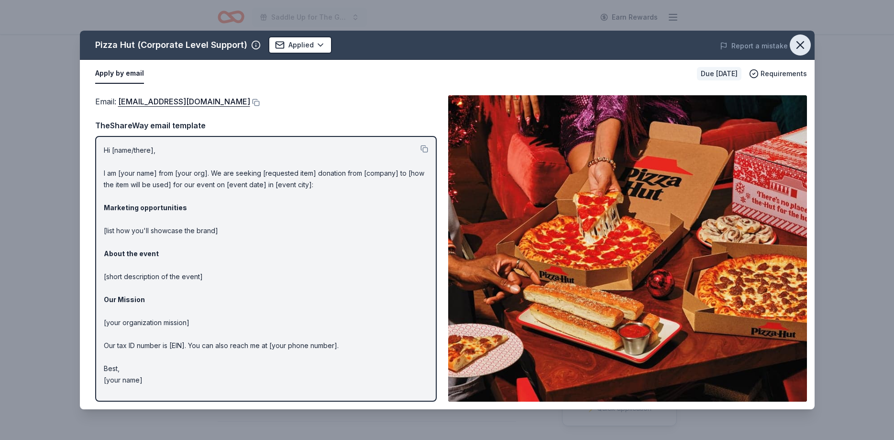
click at [798, 45] on icon "button" at bounding box center [800, 44] width 13 height 13
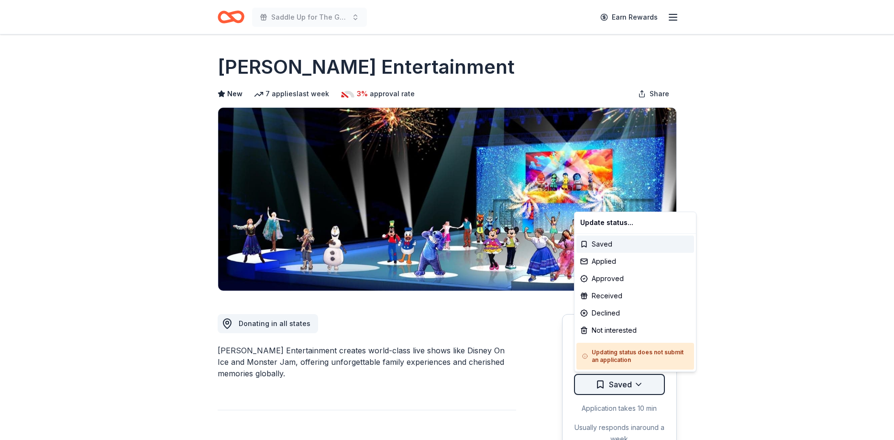
click at [610, 387] on html "Saddle Up for The Guild Earn Rewards Due [DATE] Share [PERSON_NAME] Entertainme…" at bounding box center [447, 220] width 894 height 440
click at [607, 257] on div "Applied" at bounding box center [636, 261] width 118 height 17
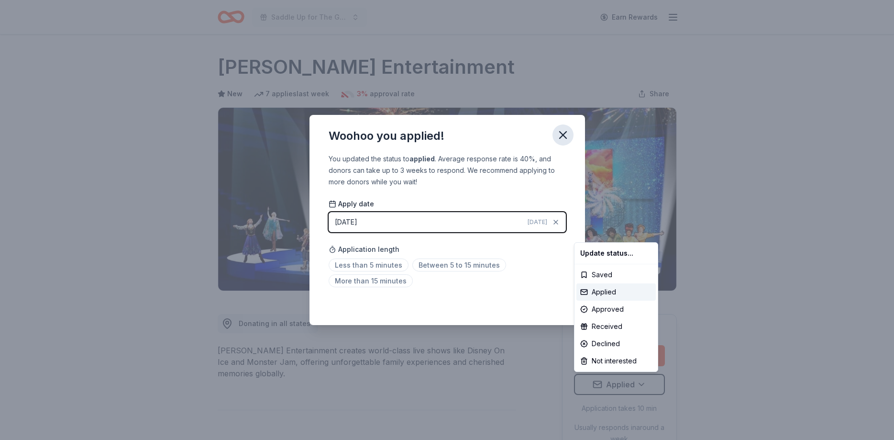
click at [561, 133] on html "Saddle Up for The Guild Earn Rewards Due in 25 days Share Feld Entertainment Ne…" at bounding box center [447, 220] width 894 height 440
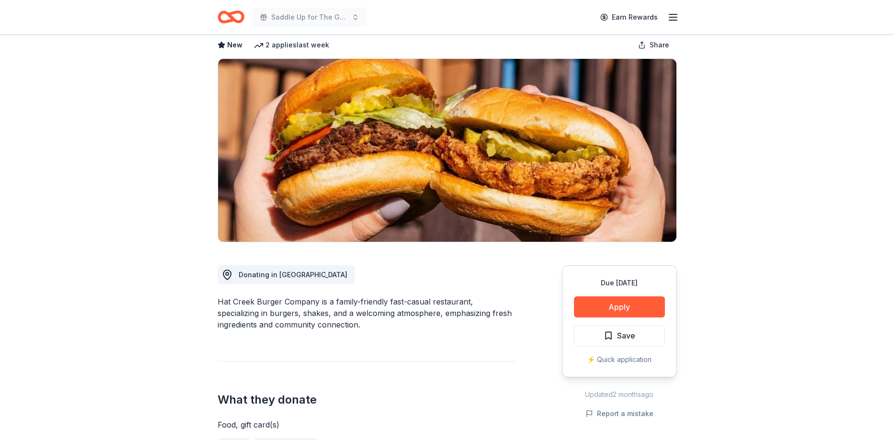
scroll to position [195, 0]
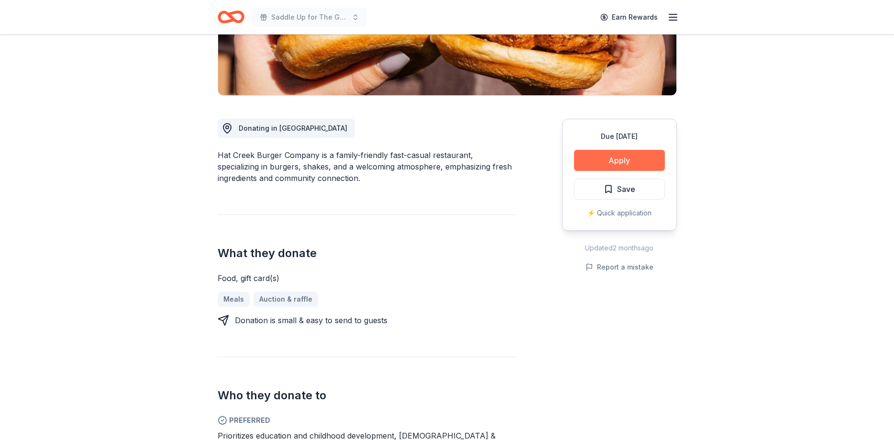
click at [620, 157] on button "Apply" at bounding box center [619, 160] width 91 height 21
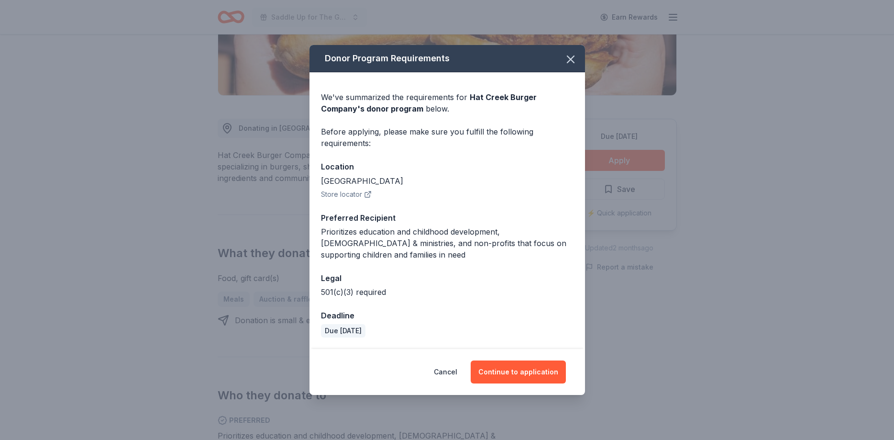
click at [352, 190] on button "Store locator" at bounding box center [346, 194] width 51 height 11
click at [503, 377] on button "Continue to application" at bounding box center [518, 371] width 95 height 23
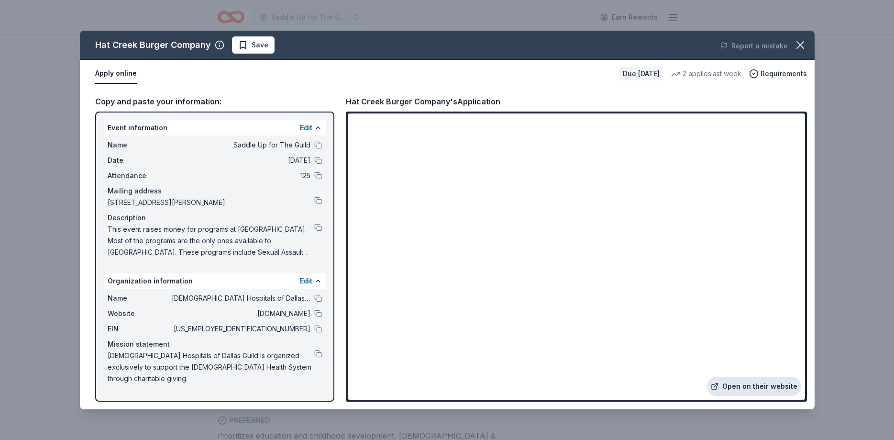
click at [774, 389] on link "Open on their website" at bounding box center [754, 386] width 94 height 19
click at [256, 45] on span "Save" at bounding box center [260, 44] width 17 height 11
click at [256, 45] on html "Saddle Up for The Guild Earn Rewards Due in 25 days Share Hat Creek Burger Comp…" at bounding box center [447, 25] width 894 height 440
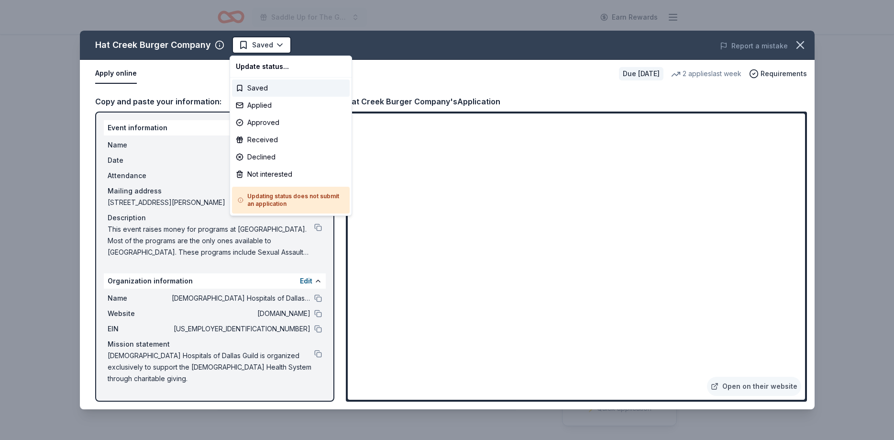
scroll to position [0, 0]
click at [255, 101] on div "Applied" at bounding box center [291, 105] width 118 height 17
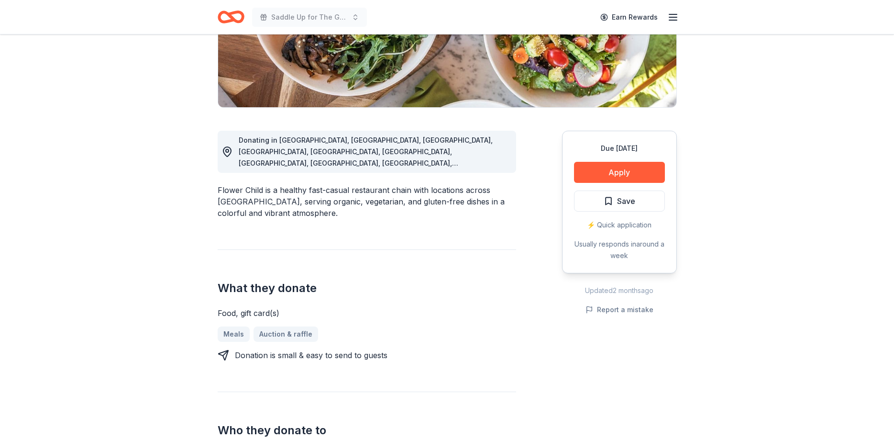
scroll to position [195, 0]
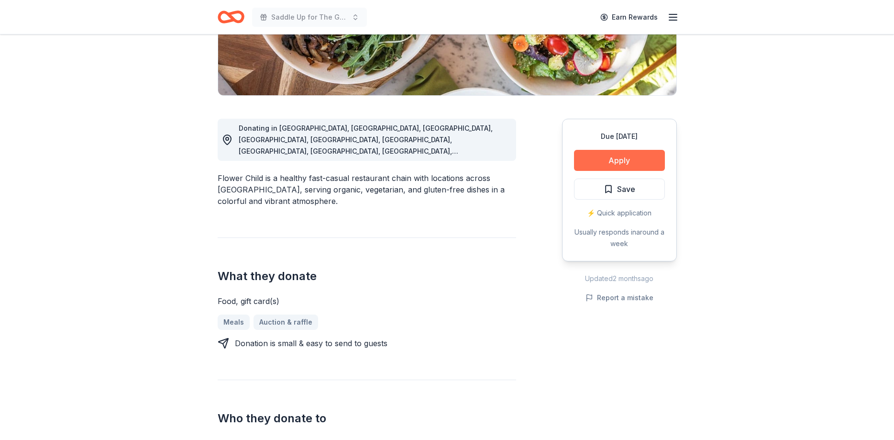
click at [590, 161] on button "Apply" at bounding box center [619, 160] width 91 height 21
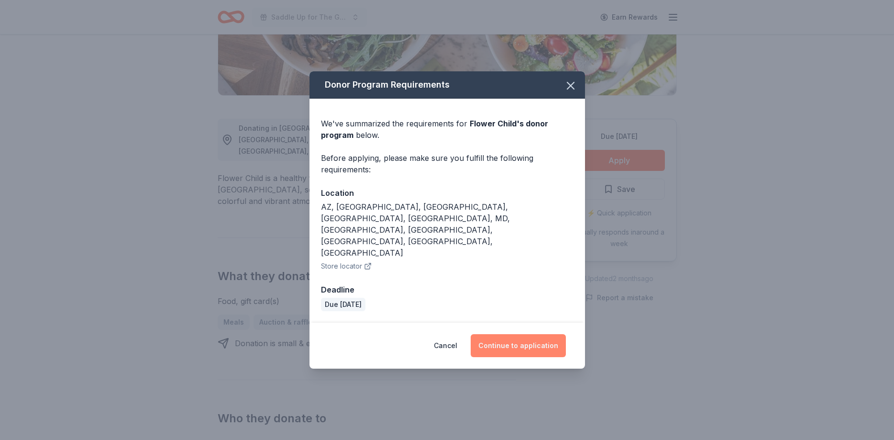
click at [534, 334] on button "Continue to application" at bounding box center [518, 345] width 95 height 23
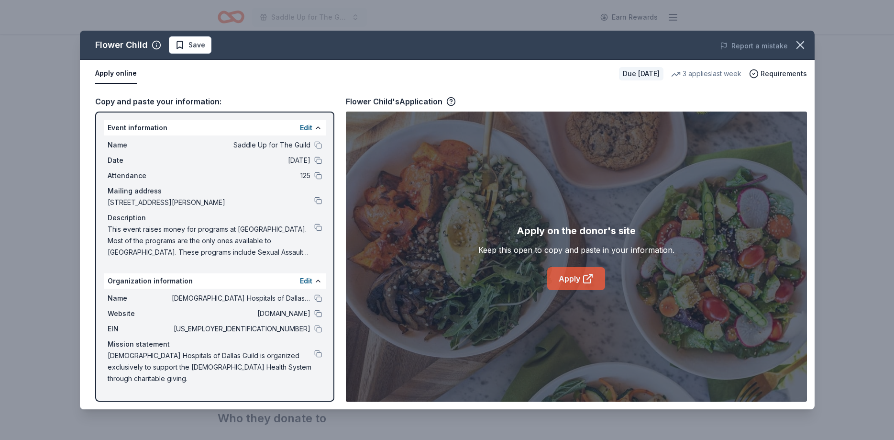
click at [570, 283] on link "Apply" at bounding box center [577, 278] width 58 height 23
click at [198, 44] on span "Save" at bounding box center [197, 44] width 17 height 11
click at [198, 44] on html "Saddle Up for The Guild Earn Rewards Due in 25 days Share Flower Child New 3 ap…" at bounding box center [447, 25] width 894 height 440
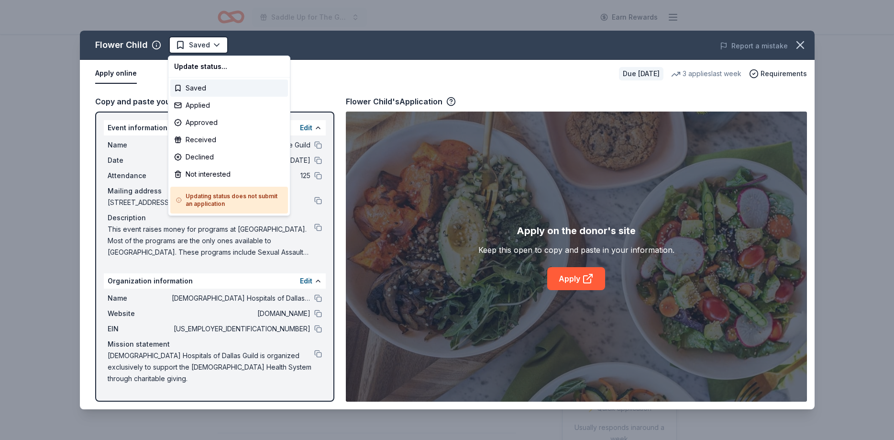
scroll to position [0, 0]
click at [207, 102] on div "Applied" at bounding box center [229, 105] width 118 height 17
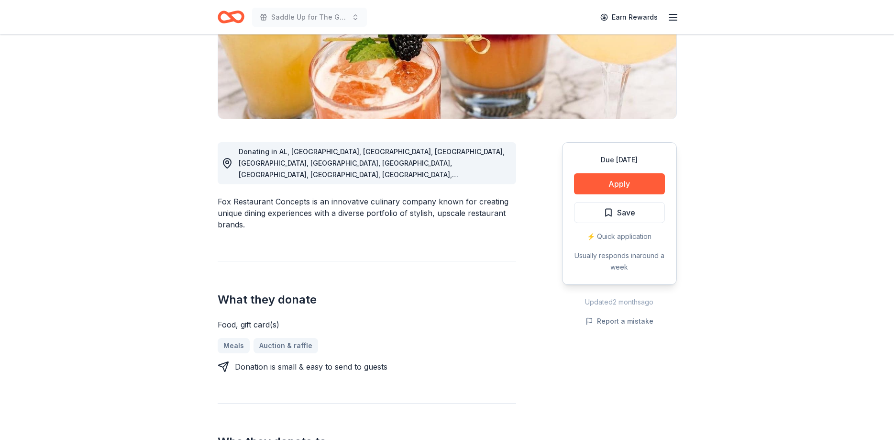
scroll to position [195, 0]
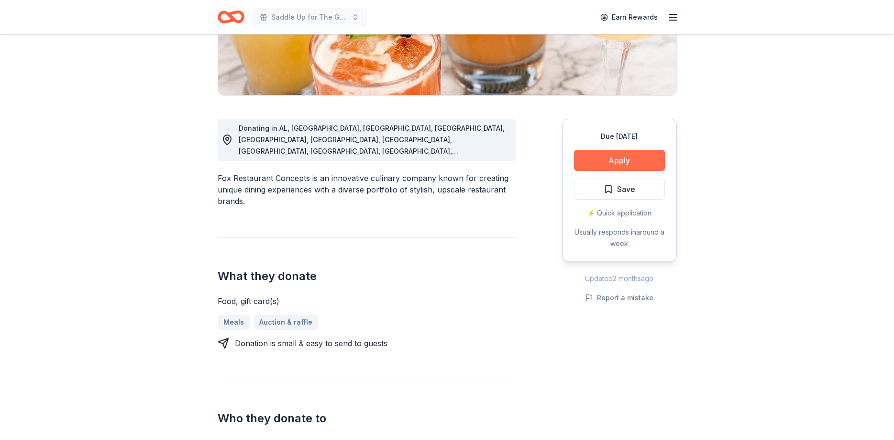
click at [617, 161] on button "Apply" at bounding box center [619, 160] width 91 height 21
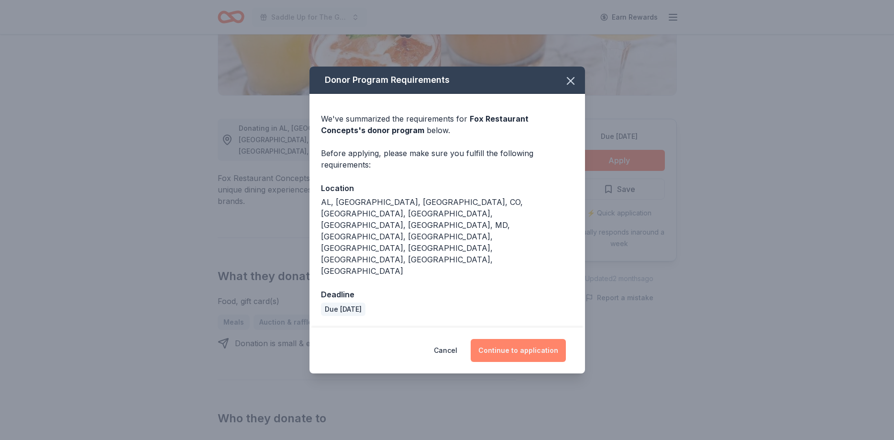
click at [528, 339] on button "Continue to application" at bounding box center [518, 350] width 95 height 23
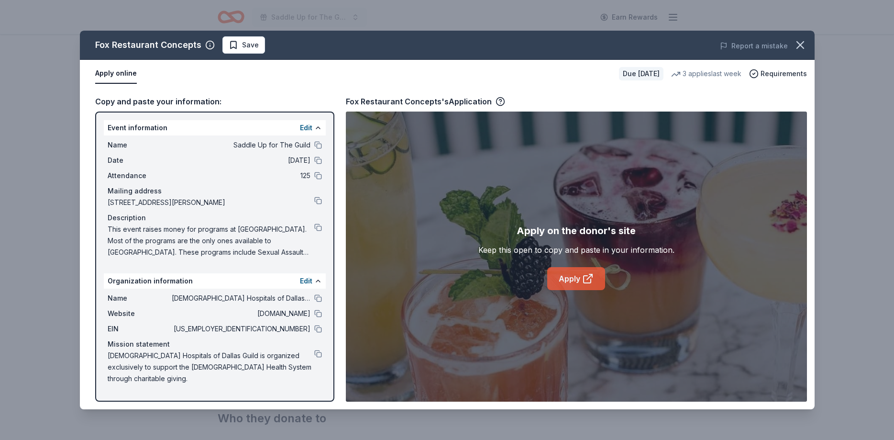
click at [562, 284] on link "Apply" at bounding box center [577, 278] width 58 height 23
click at [243, 49] on span "Save" at bounding box center [250, 44] width 17 height 11
click at [243, 48] on html "Saddle Up for The Guild Earn Rewards Due [DATE] Share Fox Restaurant Concepts N…" at bounding box center [447, 25] width 894 height 440
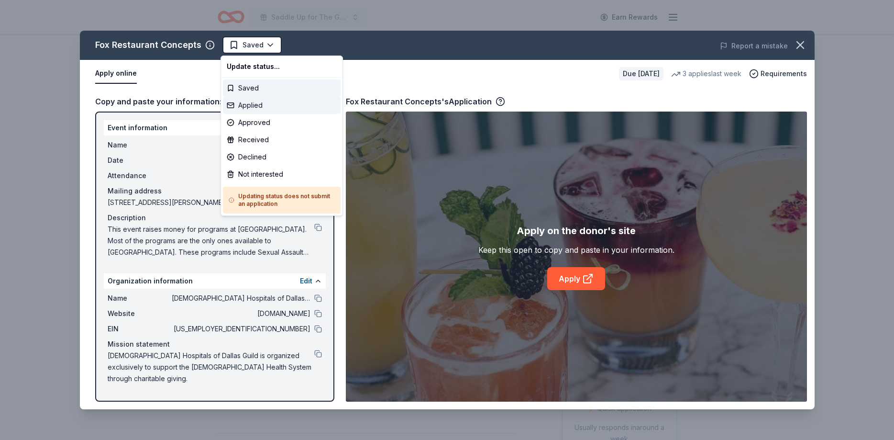
click at [241, 108] on div "Applied" at bounding box center [282, 105] width 118 height 17
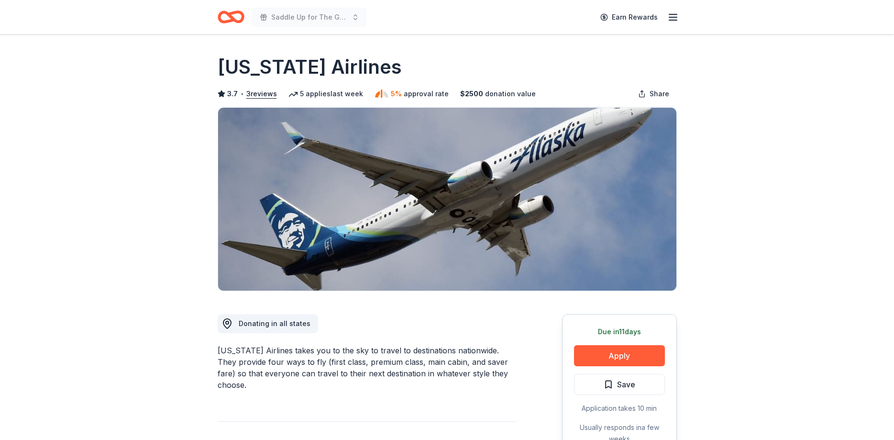
scroll to position [146, 0]
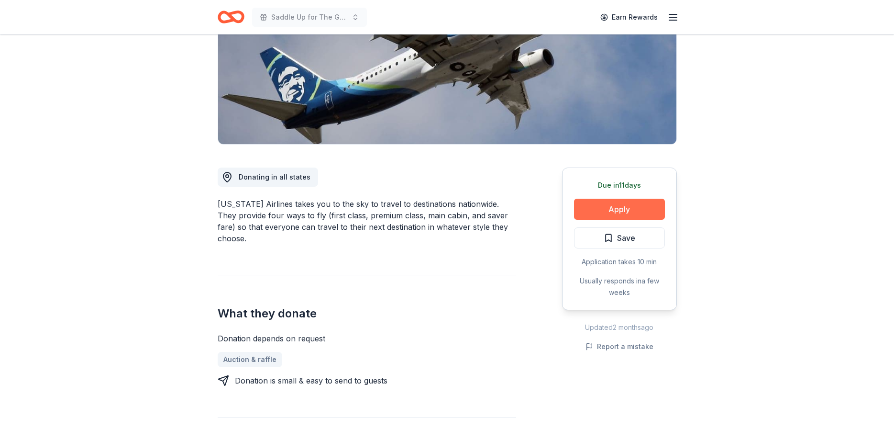
click at [593, 208] on button "Apply" at bounding box center [619, 209] width 91 height 21
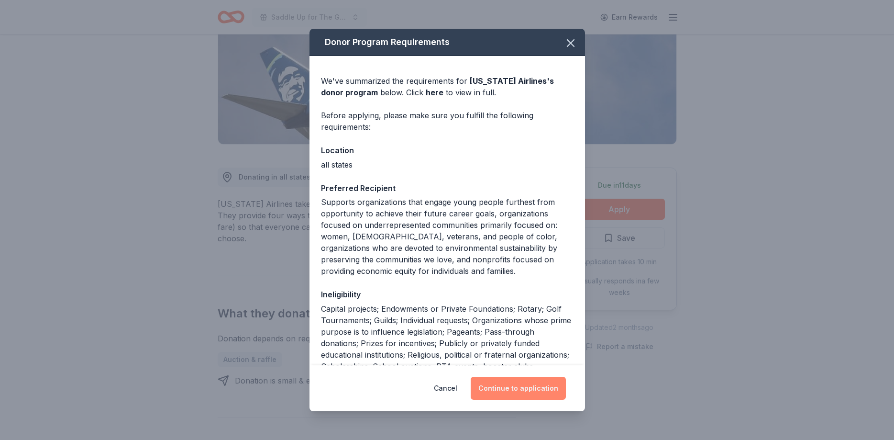
click at [501, 388] on button "Continue to application" at bounding box center [518, 388] width 95 height 23
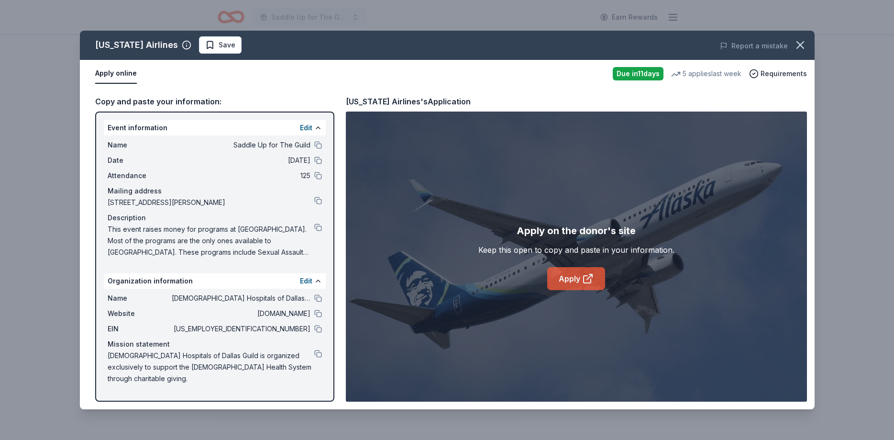
click at [565, 278] on link "Apply" at bounding box center [577, 278] width 58 height 23
click at [565, 275] on link "Apply" at bounding box center [577, 278] width 58 height 23
click at [219, 45] on span "Save" at bounding box center [227, 44] width 17 height 11
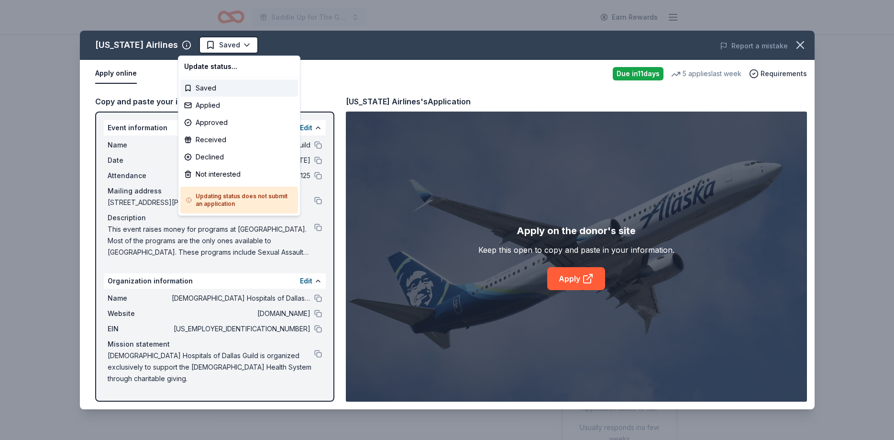
click at [210, 45] on html "Saddle Up for The Guild Earn Rewards Due [DATE] Share [US_STATE] Airlines 3.7 •…" at bounding box center [447, 220] width 894 height 440
click at [206, 105] on div "Applied" at bounding box center [239, 105] width 118 height 17
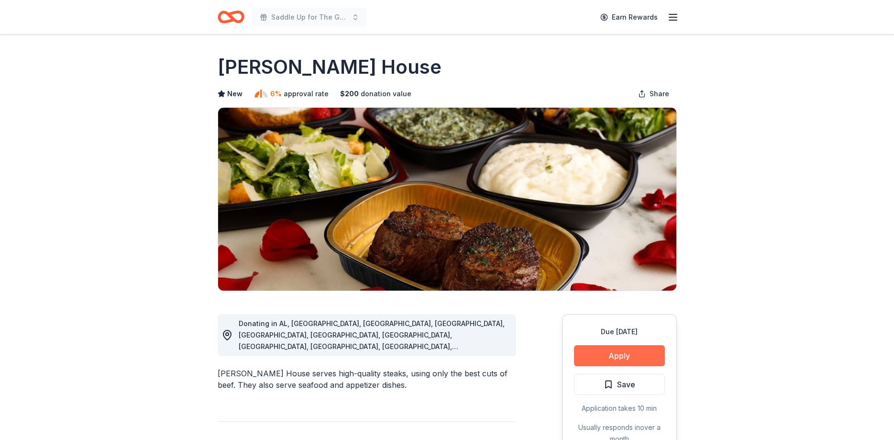
click at [618, 352] on button "Apply" at bounding box center [619, 355] width 91 height 21
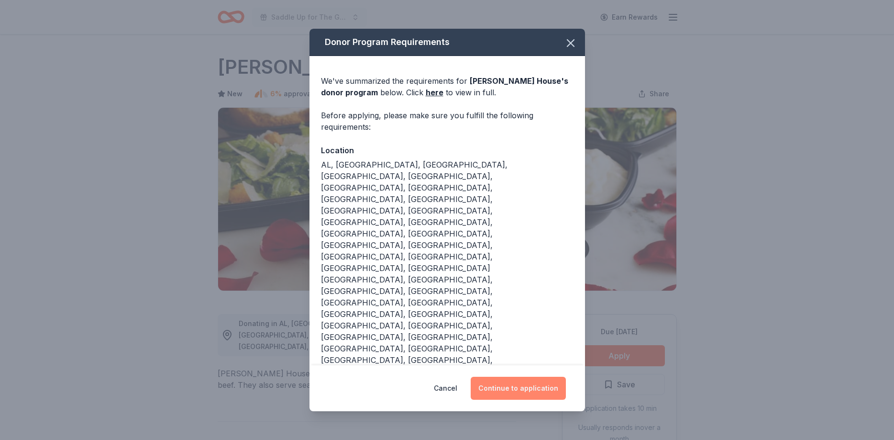
click at [547, 377] on button "Continue to application" at bounding box center [518, 388] width 95 height 23
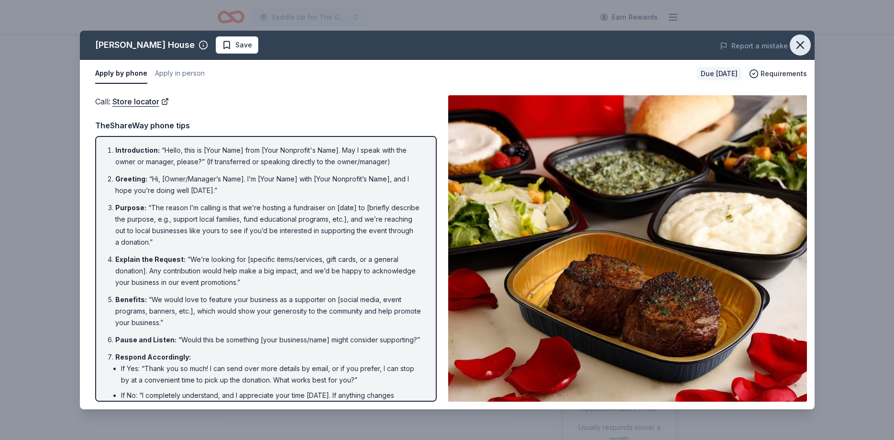
click at [805, 42] on icon "button" at bounding box center [800, 44] width 13 height 13
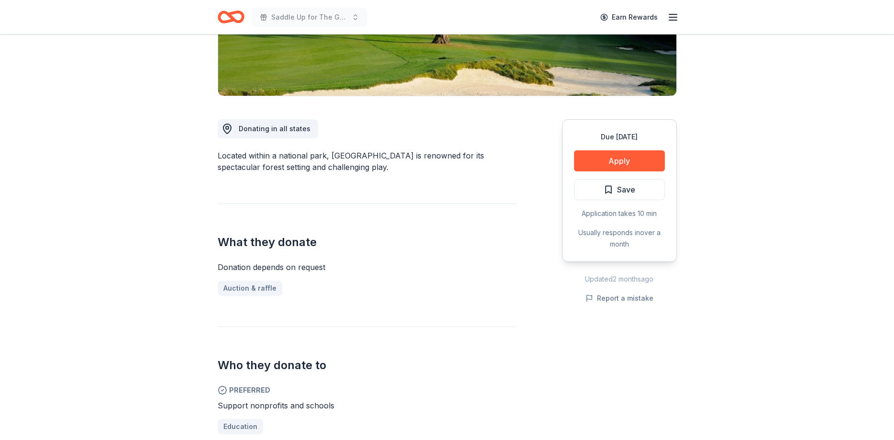
scroll to position [195, 0]
click at [653, 154] on button "Apply" at bounding box center [619, 160] width 91 height 21
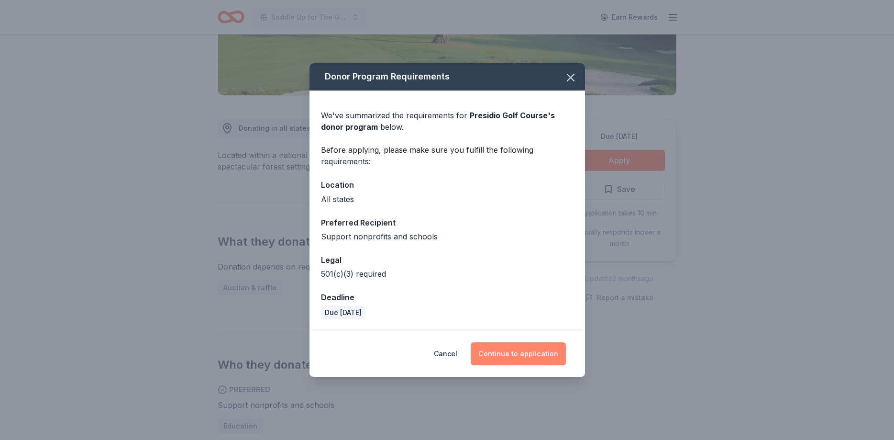
click at [522, 351] on button "Continue to application" at bounding box center [518, 353] width 95 height 23
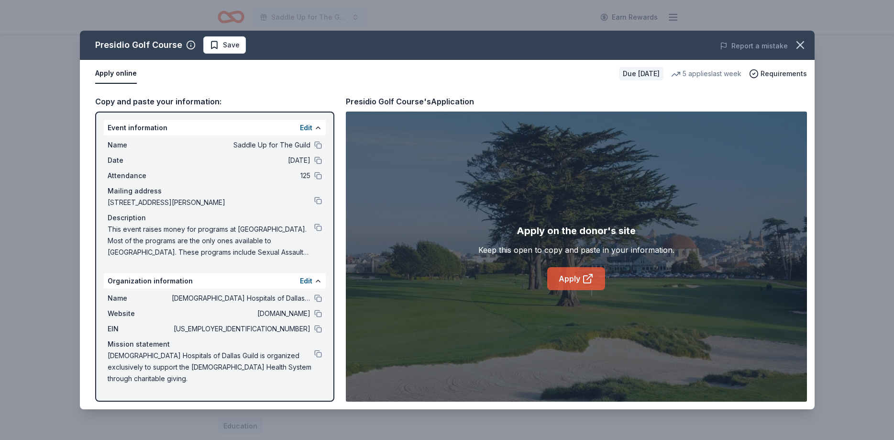
click at [567, 279] on link "Apply" at bounding box center [577, 278] width 58 height 23
click at [231, 40] on span "Save" at bounding box center [231, 44] width 17 height 11
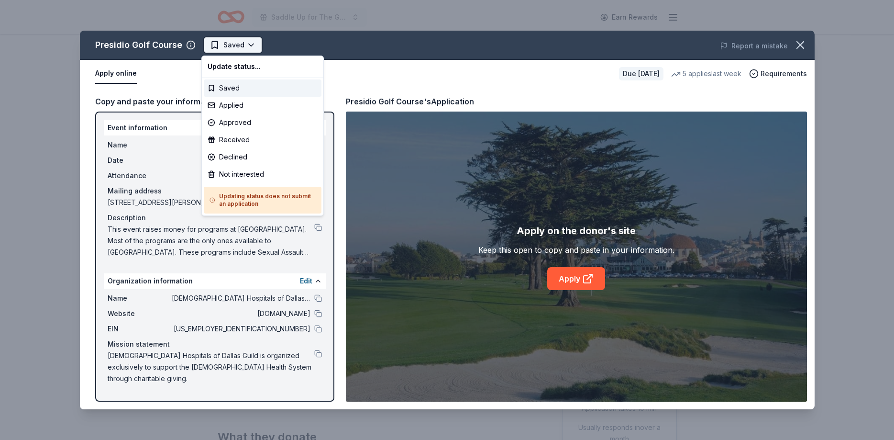
click at [227, 44] on html "Saddle Up for The Guild Earn Rewards Due [DATE] Share Presidio Golf Course New …" at bounding box center [447, 220] width 894 height 440
click at [224, 104] on div "Applied" at bounding box center [263, 105] width 118 height 17
